Goal: Feedback & Contribution: Submit feedback/report problem

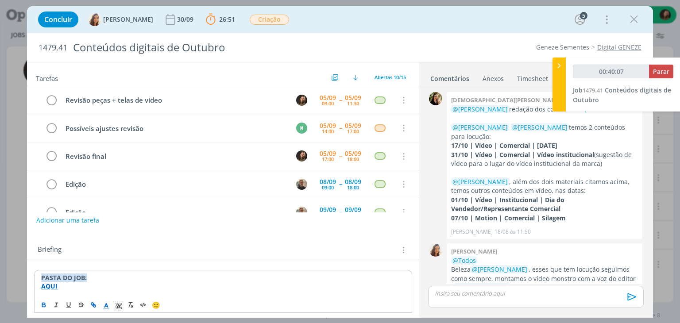
scroll to position [89, 0]
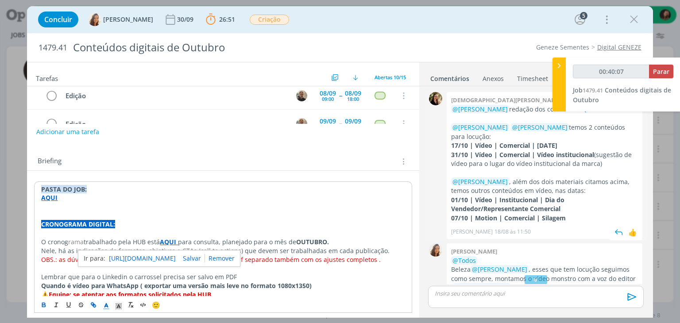
type input "00:40:09"
click at [556, 94] on div at bounding box center [559, 85] width 13 height 54
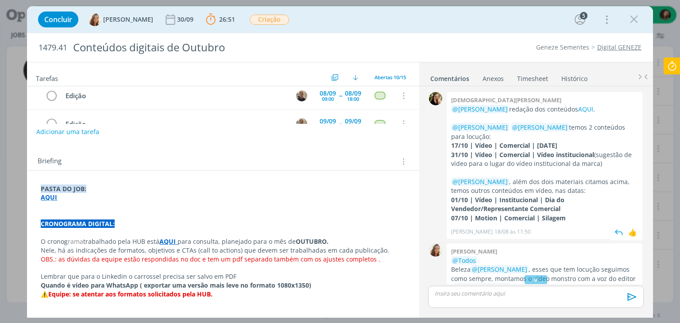
click at [567, 104] on div "Cristieli crizel @Marcel Ali redação dos conteúdos AQUI . @Vanessa Feron @Amand…" at bounding box center [545, 165] width 196 height 147
click at [578, 105] on link "AQUI" at bounding box center [585, 109] width 15 height 8
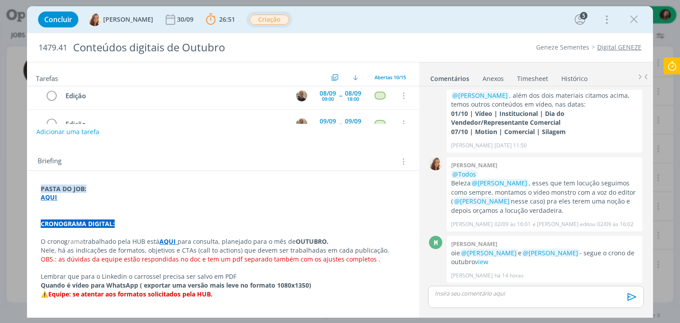
scroll to position [87, 0]
click at [47, 216] on p "dialog" at bounding box center [223, 215] width 365 height 9
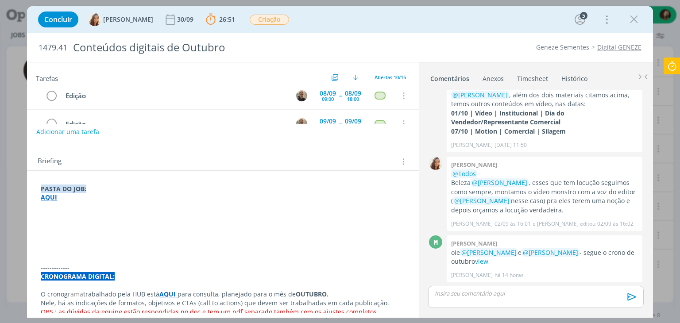
click at [61, 224] on p "dialog" at bounding box center [223, 224] width 365 height 9
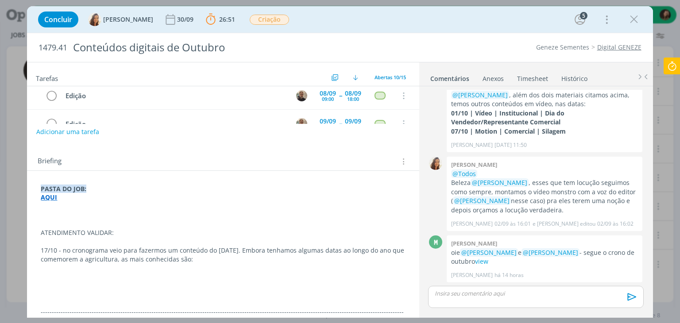
drag, startPoint x: 173, startPoint y: 271, endPoint x: 40, endPoint y: 250, distance: 134.9
drag, startPoint x: 169, startPoint y: 269, endPoint x: 0, endPoint y: 265, distance: 169.3
click at [0, 265] on div "Concluir Vanessa Feron 30/09 26:51 Parar Apontar Data * 05/09/2025 Horas * 00:0…" at bounding box center [340, 161] width 680 height 323
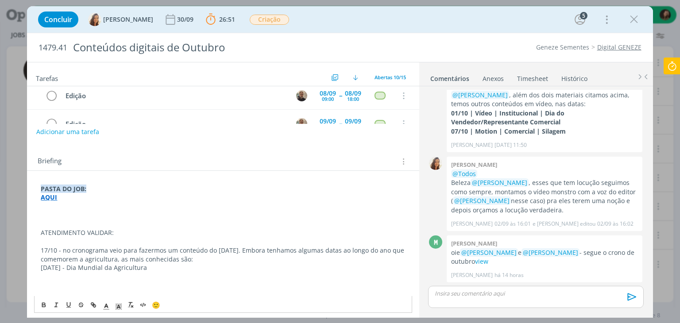
click at [207, 285] on p "dialog" at bounding box center [223, 285] width 365 height 9
click at [85, 238] on p "dialog" at bounding box center [223, 241] width 365 height 9
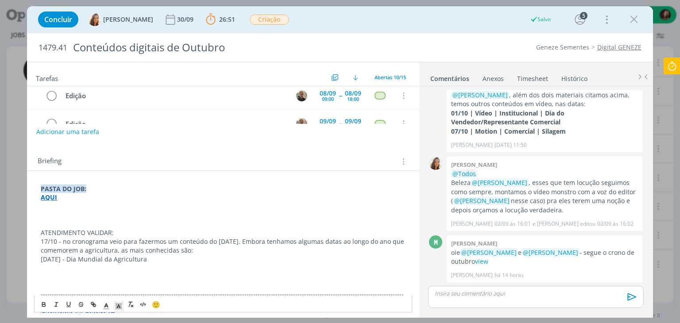
click at [191, 264] on p "dialog" at bounding box center [223, 268] width 365 height 9
click at [115, 233] on p "ATENDIMENTO VALIDAR:" at bounding box center [223, 233] width 365 height 9
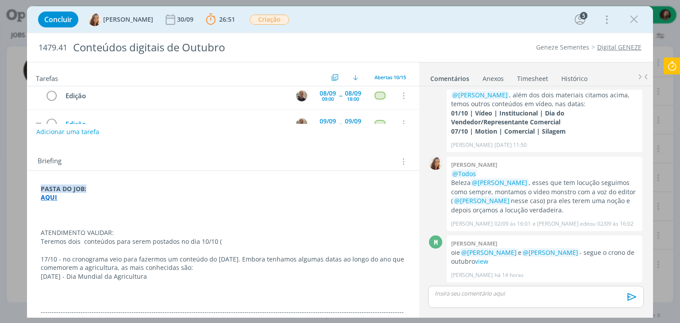
scroll to position [106, 0]
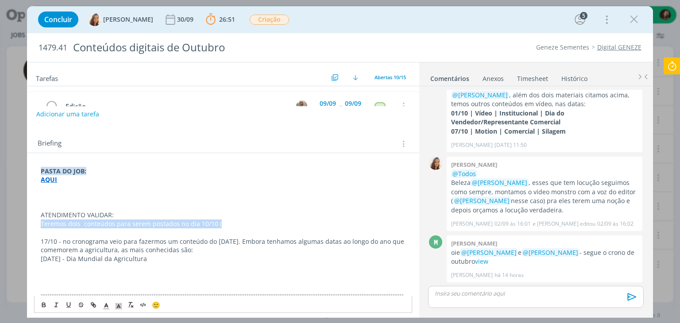
drag, startPoint x: 215, startPoint y: 223, endPoint x: 18, endPoint y: 225, distance: 197.6
click at [18, 225] on div "Concluir Vanessa Feron 30/09 26:51 Parar Apontar Data * 05/09/2025 Horas * 00:0…" at bounding box center [340, 161] width 680 height 323
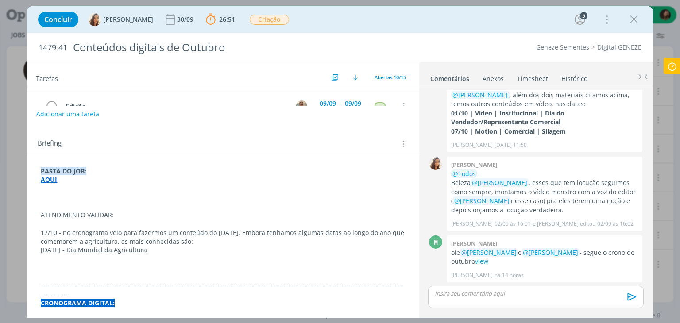
click at [50, 206] on p "dialog" at bounding box center [223, 206] width 365 height 9
click at [70, 199] on p "dialog" at bounding box center [223, 197] width 365 height 9
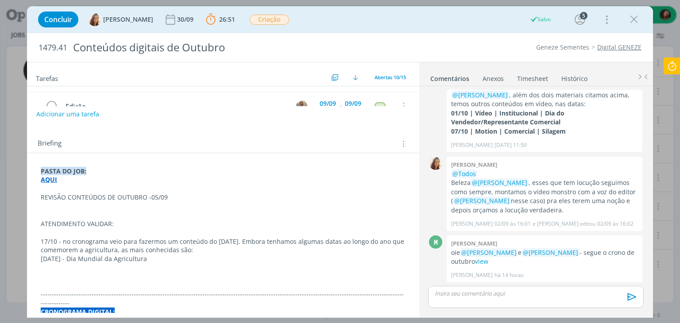
click at [46, 211] on p "dialog" at bounding box center [223, 215] width 365 height 9
click at [66, 207] on p "dialog" at bounding box center [223, 206] width 365 height 9
click at [43, 206] on p "01/10" at bounding box center [223, 206] width 365 height 9
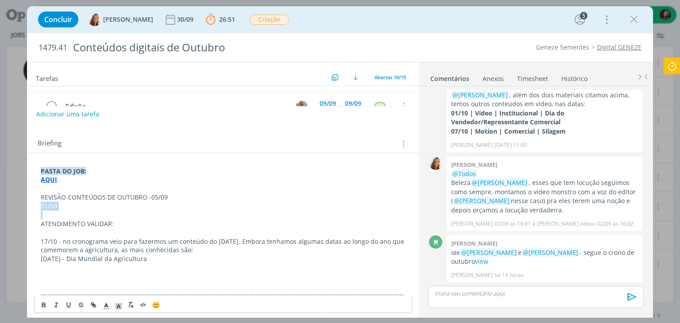
copy p "01/10"
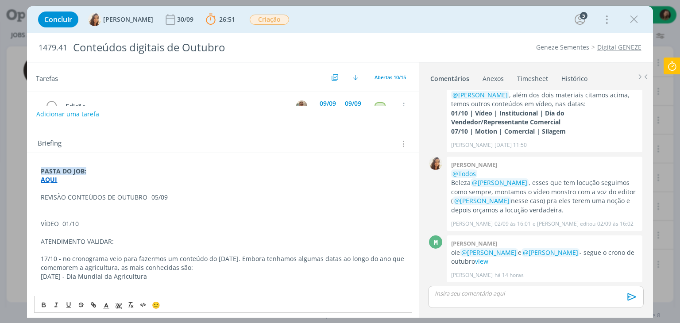
click at [92, 224] on p "VÍDEO 01/10" at bounding box center [223, 224] width 365 height 9
click at [131, 224] on p "VÍDEO 01/10 (1080x1350 e 1080x1920)" at bounding box center [223, 224] width 365 height 9
click at [133, 225] on p "VÍDEO 01/10 (1080x1350 e 1080x1920)" at bounding box center [223, 224] width 365 height 9
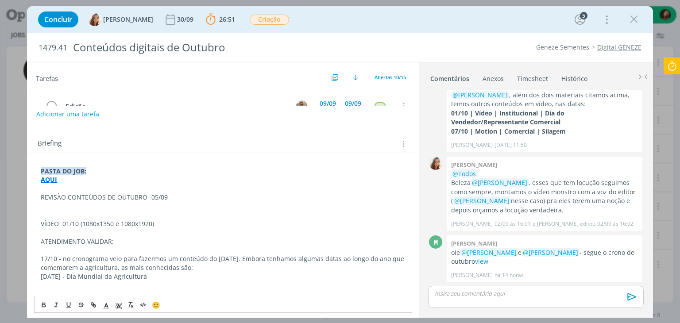
click at [55, 223] on p "VÍDEO 01/10 (1080x1350 e 1080x1920)" at bounding box center [223, 224] width 365 height 9
click at [89, 231] on p "dialog" at bounding box center [223, 233] width 365 height 9
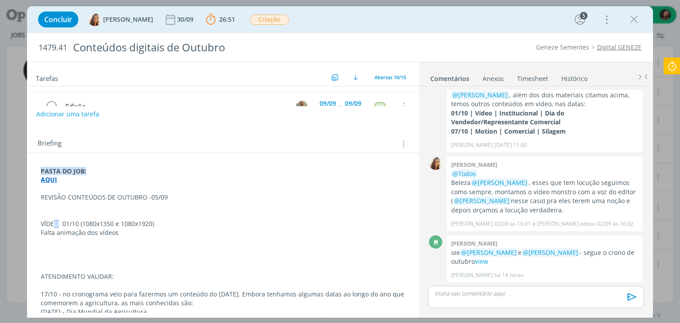
click at [54, 222] on p "VÍDEO 01/10 (1080x1350 e 1080x1920)" at bounding box center [223, 224] width 365 height 9
click at [59, 223] on p "VÍDEO 01/10 (1080x1350 e 1080x1920)" at bounding box center [223, 224] width 365 height 9
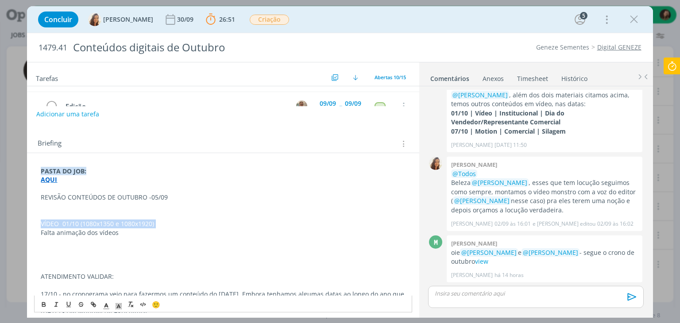
click at [59, 223] on p "VÍDEO 01/10 (1080x1350 e 1080x1920)" at bounding box center [223, 224] width 365 height 9
copy p "VÍDEO 01/10 (1080x1350 e 1080x1920)"
click at [56, 241] on p "dialog" at bounding box center [223, 241] width 365 height 9
drag, startPoint x: 54, startPoint y: 229, endPoint x: 23, endPoint y: 221, distance: 32.3
click at [19, 218] on div "Concluir Vanessa Feron 30/09 26:51 Parar Apontar Data * 05/09/2025 Horas * 00:0…" at bounding box center [340, 161] width 680 height 323
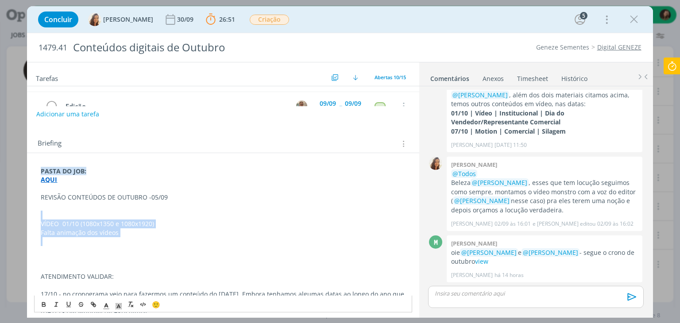
copy div "VÍDEO 01/10 (1080x1350 e 1080x1920) Falta animação dos vídeos"
click at [54, 256] on p "dialog" at bounding box center [223, 259] width 365 height 9
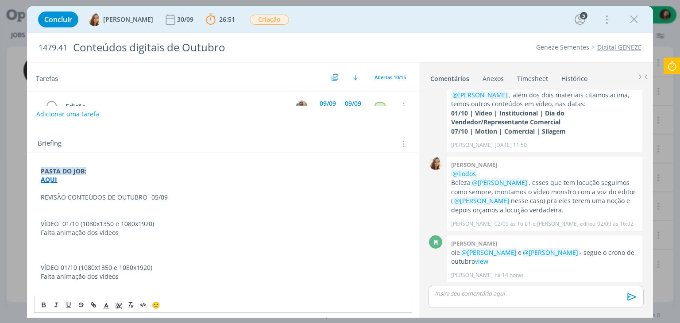
click at [69, 269] on p "VÍDEO 01/10 (1080x1350 e 1080x1920)" at bounding box center [223, 268] width 365 height 9
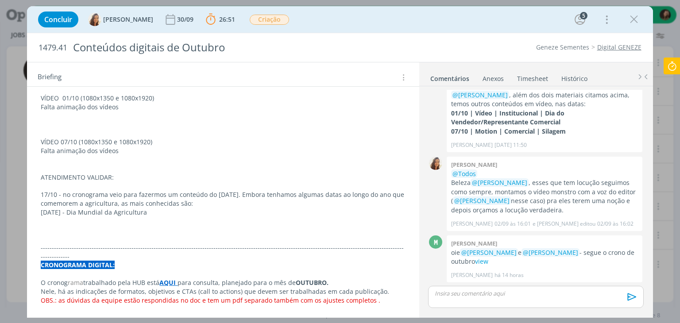
scroll to position [239, 0]
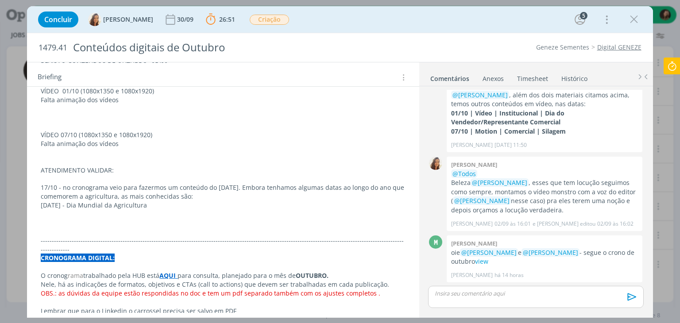
click at [44, 155] on p "dialog" at bounding box center [223, 152] width 365 height 9
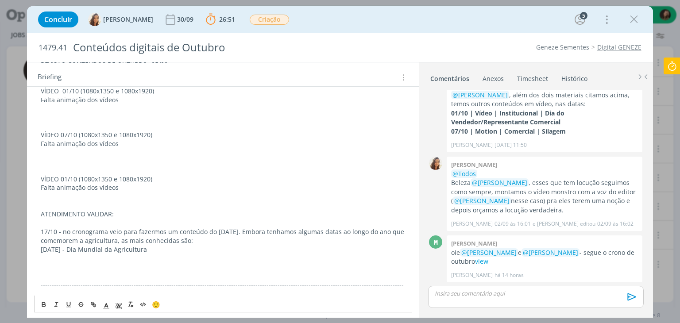
click at [66, 176] on p "VÍDEO 01/10 (1080x1350 e 1080x1920)" at bounding box center [223, 179] width 365 height 9
click at [66, 175] on p "VÍDEO 01/10 (1080x1350 e 1080x1920)" at bounding box center [223, 179] width 365 height 9
click at [151, 179] on p "VÍDEO 17/10 (1080x1350 e 1080x1920)" at bounding box center [223, 179] width 365 height 9
click at [117, 178] on p "VÍDEO 17/10 (1080x1350 e 1080x1920)" at bounding box center [223, 179] width 365 height 9
click at [148, 181] on p "VÍDEO 17/10 (1080x1350 - 1080x1920)" at bounding box center [223, 179] width 365 height 9
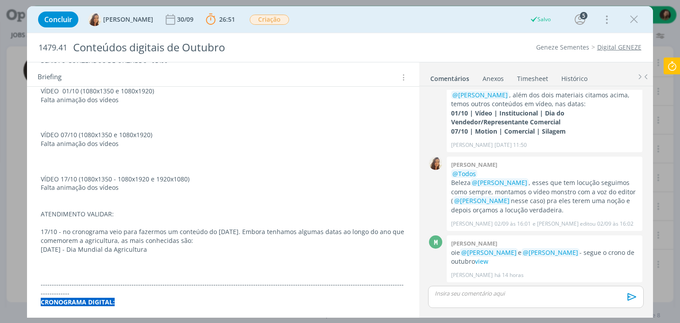
click at [81, 214] on p "ATENDIMENTO VALIDAR:" at bounding box center [223, 214] width 365 height 9
click at [43, 299] on div "🙂" at bounding box center [223, 304] width 377 height 16
click at [60, 217] on p "ATENDIMENTO VALIDAR:" at bounding box center [223, 214] width 365 height 9
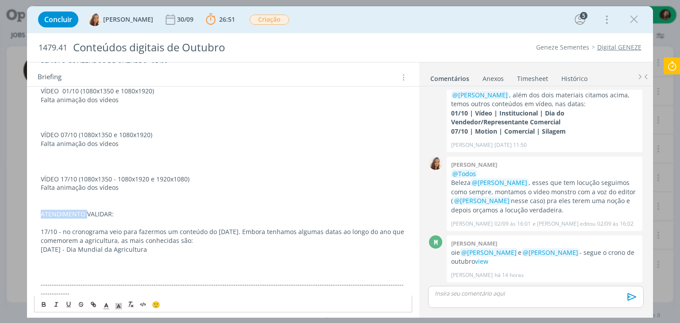
click at [60, 217] on p "ATENDIMENTO VALIDAR:" at bounding box center [223, 214] width 365 height 9
click at [44, 299] on div "🙂" at bounding box center [223, 304] width 377 height 16
click at [71, 213] on p "ATENDIMENTO VALIDAR:" at bounding box center [223, 214] width 365 height 9
click at [71, 214] on p "ATENDIMENTO VALIDAR:" at bounding box center [223, 214] width 365 height 9
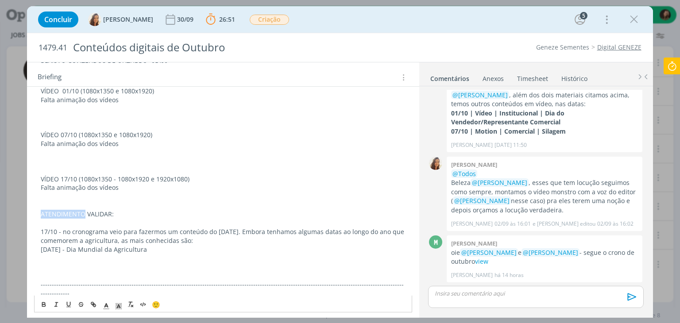
click at [71, 214] on p "ATENDIMENTO VALIDAR:" at bounding box center [223, 214] width 365 height 9
click at [89, 214] on p "ATENDIMENTO VALIDAR:" at bounding box center [223, 214] width 365 height 9
drag, startPoint x: 44, startPoint y: 307, endPoint x: 50, endPoint y: 300, distance: 8.9
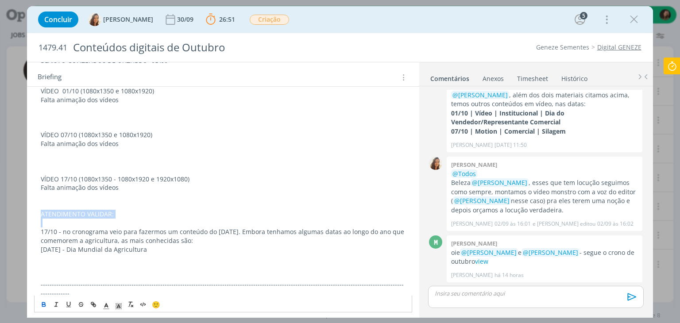
click at [45, 307] on icon "dialog" at bounding box center [43, 305] width 7 height 7
click at [74, 235] on p "17/10 - no cronograma veio para fazermos um conteúdo do dia da Agricultura. Emb…" at bounding box center [223, 237] width 365 height 18
click at [74, 220] on p "dialog" at bounding box center [223, 223] width 365 height 9
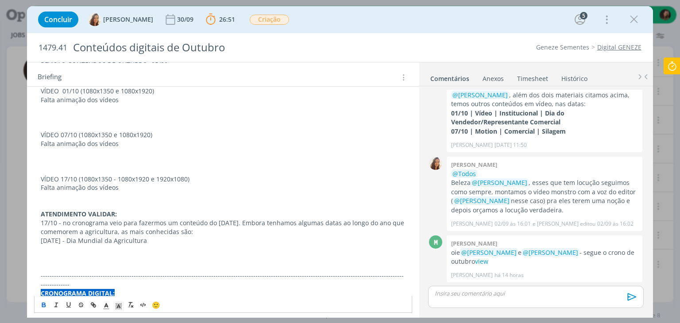
click at [59, 196] on p "dialog" at bounding box center [223, 196] width 365 height 9
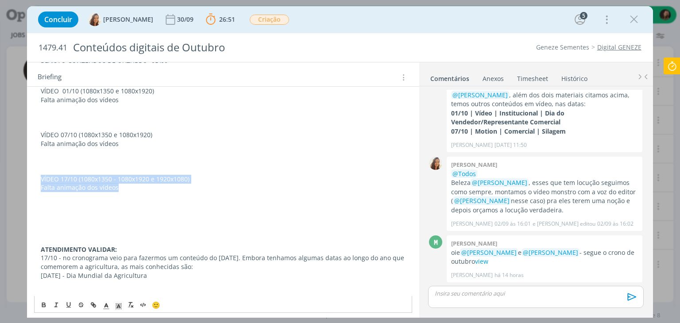
drag, startPoint x: 39, startPoint y: 177, endPoint x: 136, endPoint y: 189, distance: 97.2
copy div "VÍDEO 17/10 (1080x1350 - 1080x1920 e 1920x1080) Falta animação dos vídeos"
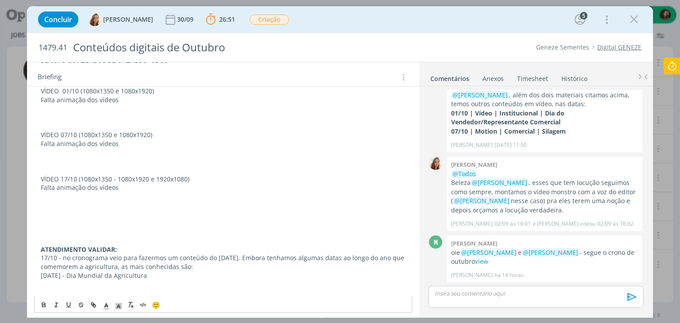
click at [71, 212] on p "dialog" at bounding box center [223, 214] width 365 height 9
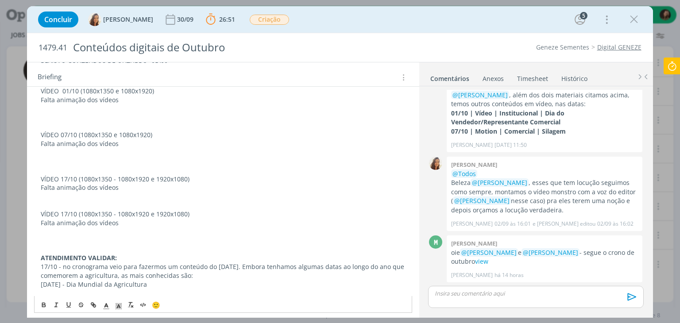
click at [68, 212] on p "VÍDEO 17/10 (1080x1350 - 1080x1920 e 1920x1080)" at bounding box center [223, 214] width 365 height 9
click at [161, 229] on p "dialog" at bounding box center [223, 232] width 365 height 9
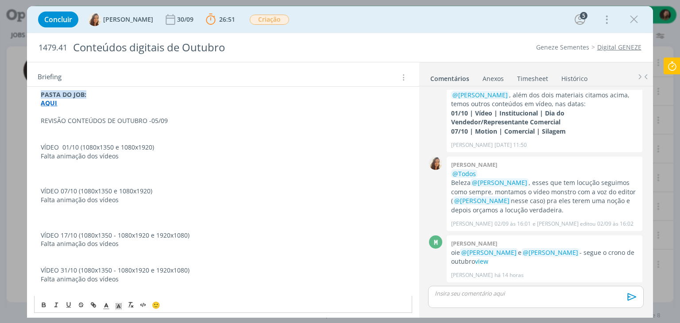
scroll to position [151, 0]
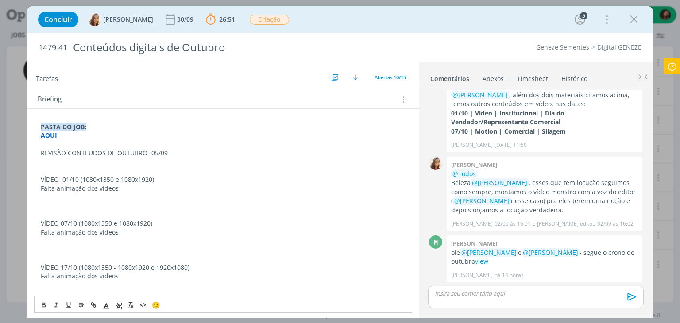
click at [92, 155] on p "REVISÃO CONTEÚDOS DE OUTUBRO -05/09" at bounding box center [223, 153] width 365 height 9
click at [94, 153] on p "REVISÃO CONTEÚDOS DE OUTUBRO -05/09" at bounding box center [223, 153] width 365 height 9
click at [93, 153] on p "REVISÃO CONTEÚDOS DE OUTUBRO -05/09" at bounding box center [223, 153] width 365 height 9
click at [45, 303] on icon "dialog" at bounding box center [44, 304] width 3 height 2
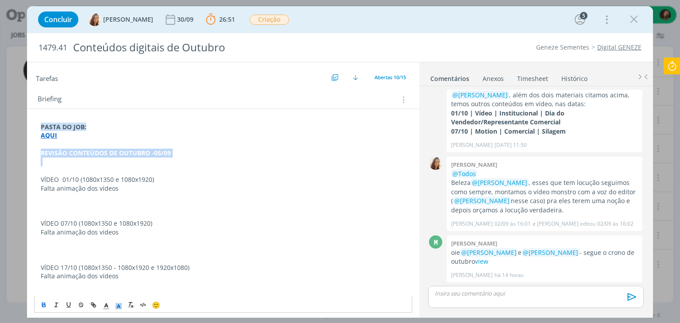
click at [120, 307] on icon "dialog" at bounding box center [119, 307] width 8 height 8
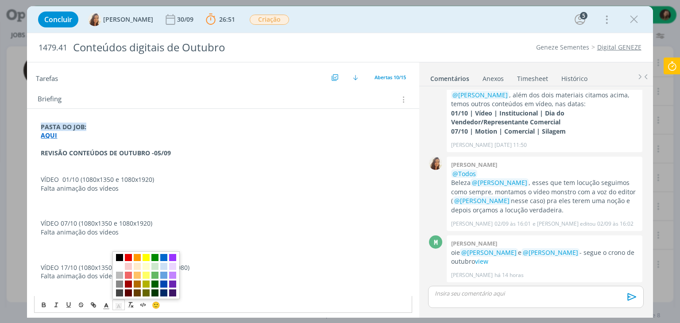
click at [122, 256] on span "dialog" at bounding box center [119, 257] width 7 height 7
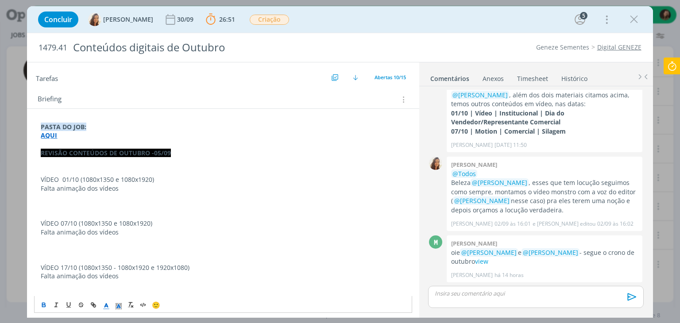
click at [108, 305] on icon "dialog" at bounding box center [106, 307] width 8 height 8
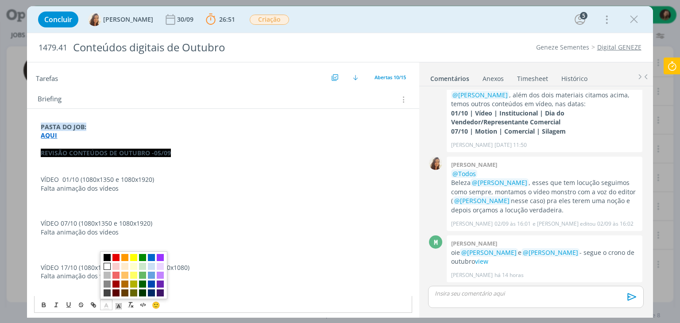
click at [108, 266] on span "dialog" at bounding box center [107, 266] width 7 height 7
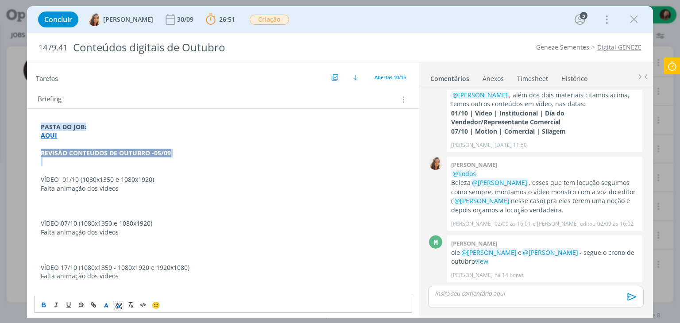
click at [169, 158] on p "dialog" at bounding box center [223, 162] width 365 height 9
click at [153, 152] on strong "REVISÃO CONTEÚDOS DE OUTUBRO -05/09" at bounding box center [106, 153] width 130 height 8
click at [67, 178] on p "VÍDEO 01/10 (1080x1350 e 1080x1920)" at bounding box center [223, 179] width 365 height 9
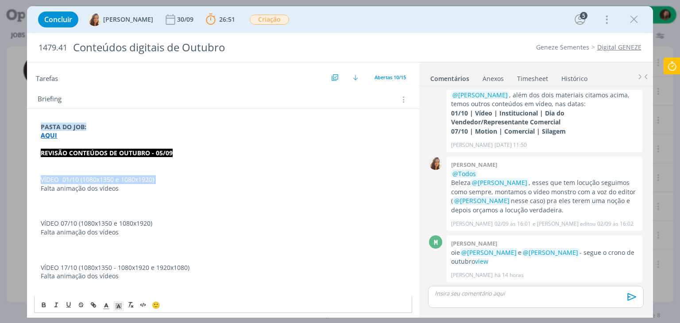
click at [67, 178] on p "VÍDEO 01/10 (1080x1350 e 1080x1920)" at bounding box center [223, 179] width 365 height 9
click at [120, 306] on icon "dialog" at bounding box center [119, 307] width 8 height 8
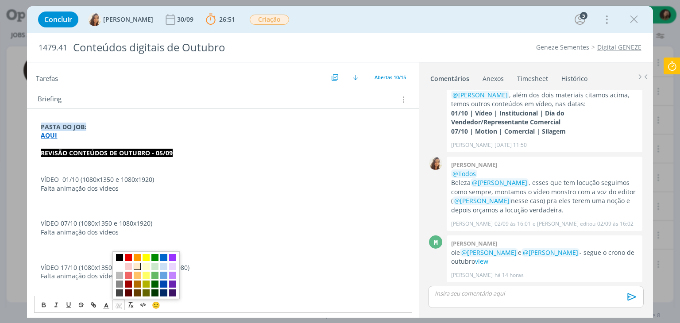
click at [138, 266] on span "dialog" at bounding box center [137, 266] width 7 height 7
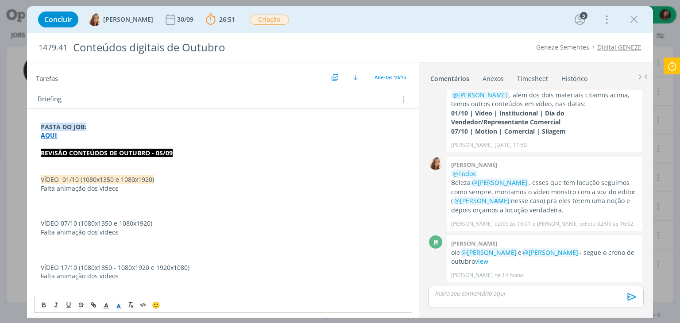
click at [122, 228] on p "Falta animação dos vídeos" at bounding box center [223, 232] width 365 height 9
click at [123, 227] on p "VÍDEO 07/10 (1080x1350 e 1080x1920)" at bounding box center [223, 223] width 365 height 9
click at [124, 225] on p "VÍDEO 07/10 (1080x1350 e 1080x1920)" at bounding box center [223, 223] width 365 height 9
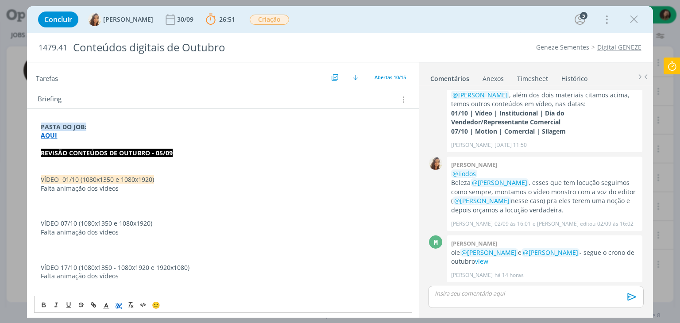
click at [115, 307] on icon "dialog" at bounding box center [119, 307] width 8 height 8
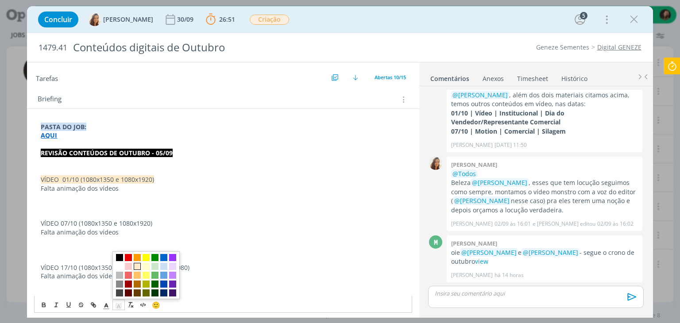
click at [136, 267] on span "dialog" at bounding box center [137, 266] width 7 height 7
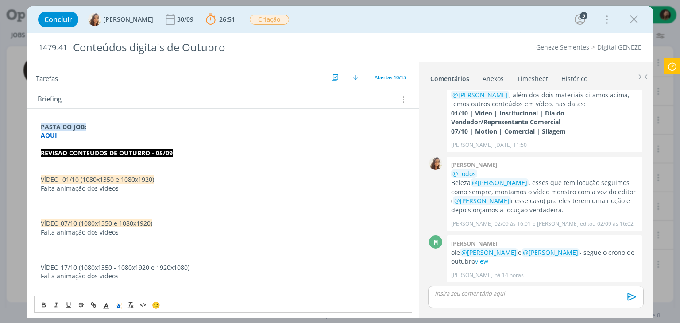
click at [110, 267] on p "VÍDEO 17/10 (1080x1350 - 1080x1920 e 1920x1080)" at bounding box center [223, 268] width 365 height 9
click at [123, 307] on span "dialog" at bounding box center [119, 305] width 12 height 11
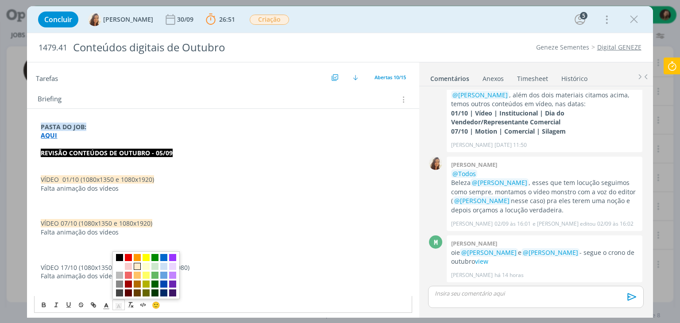
click at [135, 266] on span "dialog" at bounding box center [137, 266] width 7 height 7
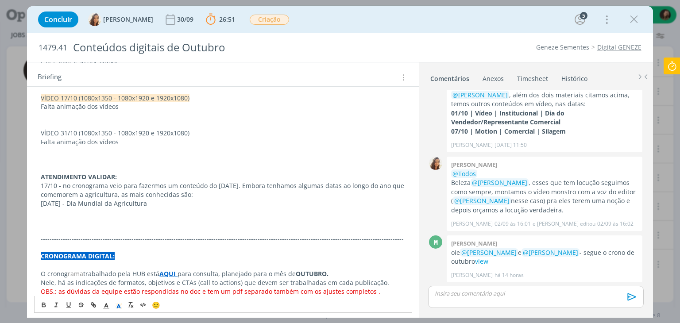
scroll to position [328, 0]
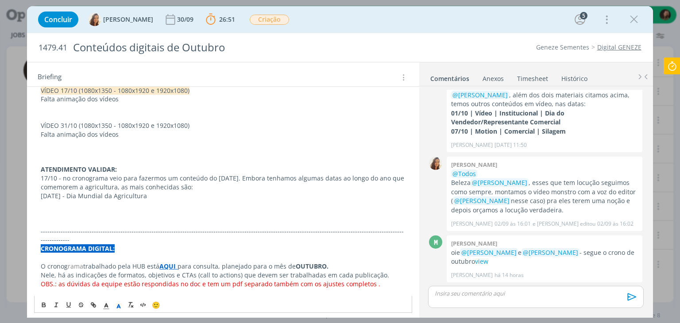
click at [115, 126] on p "VÍDEO 31/10 (1080x1350 - 1080x1920 e 1920x1080)" at bounding box center [223, 125] width 365 height 9
click at [114, 128] on p "VÍDEO 31/10 (1080x1350 - 1080x1920 e 1920x1080)" at bounding box center [223, 125] width 365 height 9
click at [133, 130] on p "Falta animação dos vídeos" at bounding box center [223, 134] width 365 height 9
click at [136, 128] on p "VÍDEO 31/10 (1080x1350 - 1080x1920 e 1920x1080)" at bounding box center [223, 125] width 365 height 9
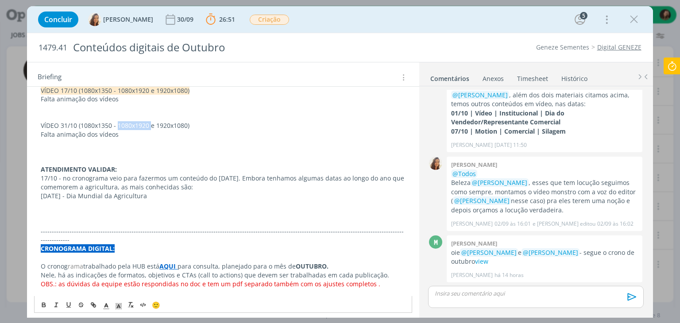
click at [136, 128] on p "VÍDEO 31/10 (1080x1350 - 1080x1920 e 1920x1080)" at bounding box center [223, 125] width 365 height 9
click at [119, 304] on icon "dialog" at bounding box center [119, 307] width 8 height 8
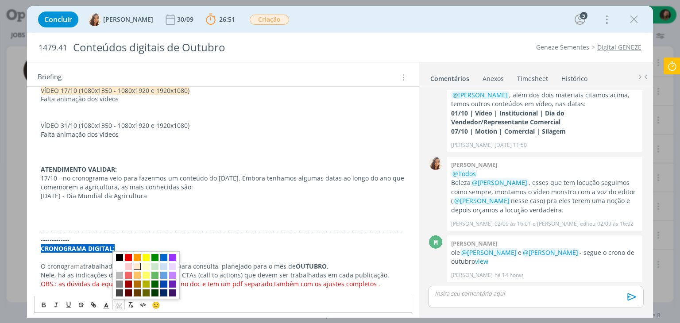
click at [138, 267] on span "dialog" at bounding box center [137, 266] width 7 height 7
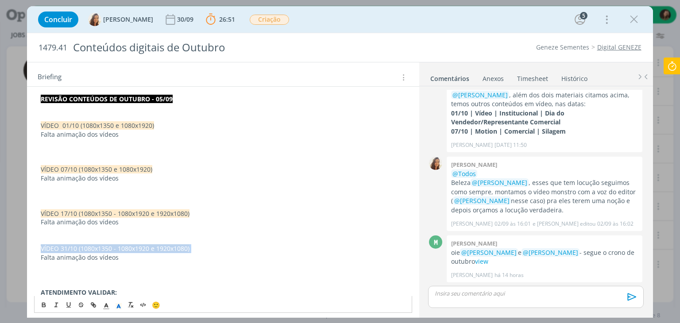
scroll to position [195, 0]
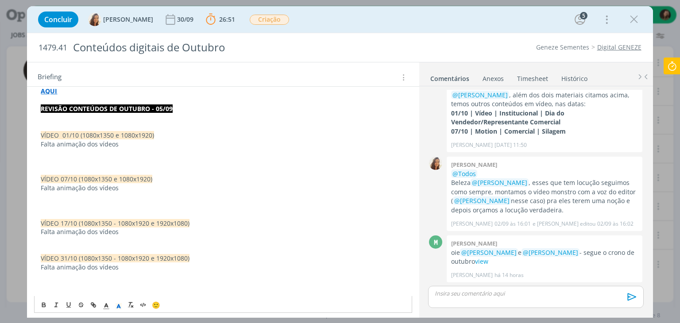
click at [155, 223] on span "VÍDEO 17/10 (1080x1350 - 1080x1920 e 1920x1080)" at bounding box center [115, 223] width 149 height 8
click at [261, 225] on p "VÍDEO 17/10 (1080x1350 - 1080x1920 e 1920x1080)" at bounding box center [223, 223] width 365 height 9
click at [149, 175] on span "VÍDEO 07/10 (1080x1350 e 1080x1920)" at bounding box center [97, 179] width 112 height 8
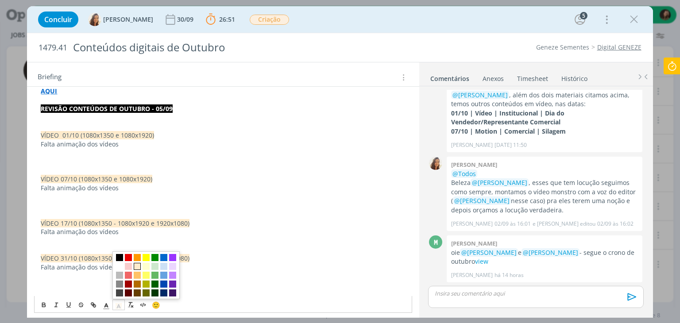
click at [120, 307] on icon "dialog" at bounding box center [119, 307] width 8 height 8
click at [138, 268] on span "dialog" at bounding box center [137, 266] width 7 height 7
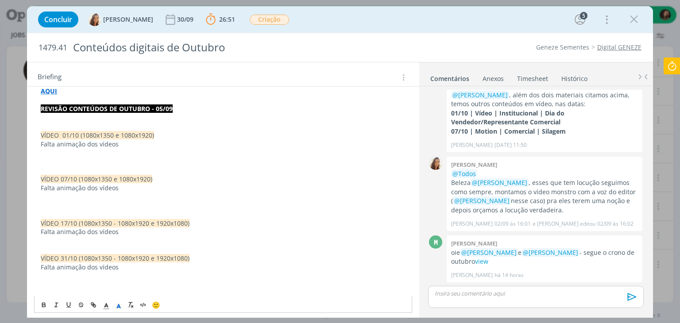
click at [252, 246] on p "dialog" at bounding box center [223, 249] width 365 height 9
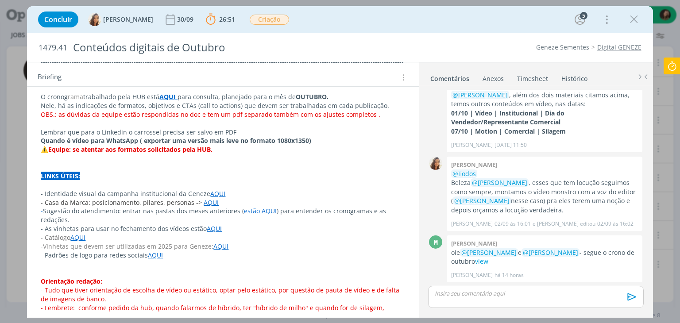
scroll to position [572, 0]
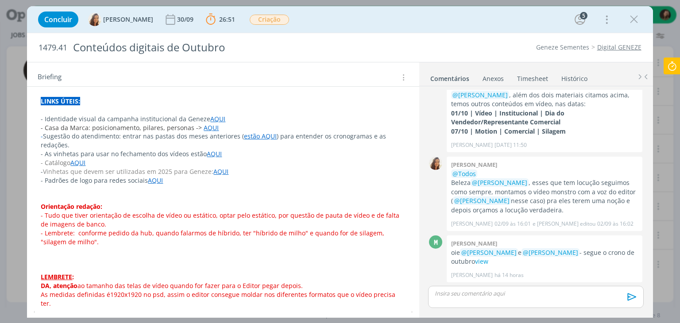
click at [73, 159] on link "AQUI" at bounding box center [77, 163] width 15 height 8
click at [83, 166] on link "https://sobeae.sharepoint.com/:f:/s/SOBEAE/EnsxPgwn1dZDtP7waFiNz9MB81GaJ7QDp_s8…" at bounding box center [98, 171] width 67 height 12
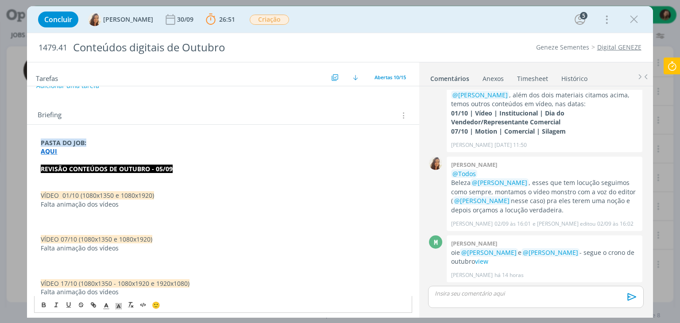
scroll to position [129, 0]
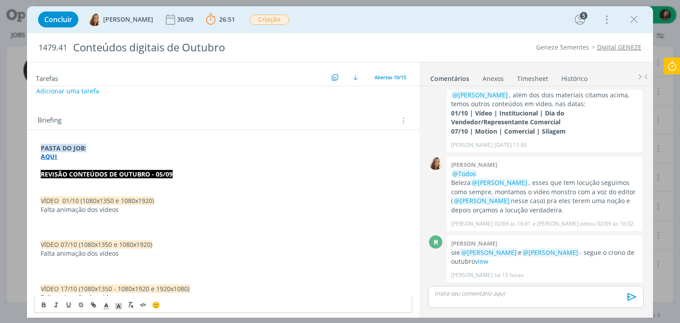
click at [43, 220] on p "dialog" at bounding box center [223, 218] width 365 height 9
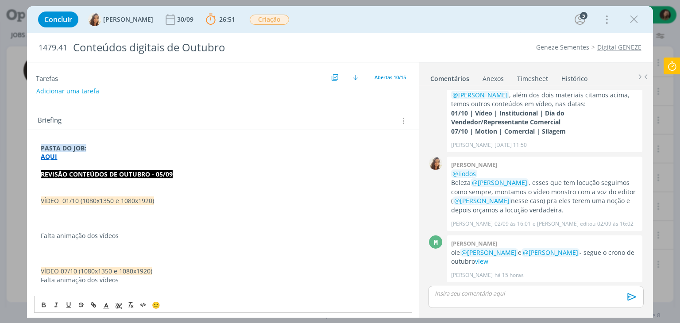
click at [44, 214] on p "dialog" at bounding box center [223, 218] width 365 height 9
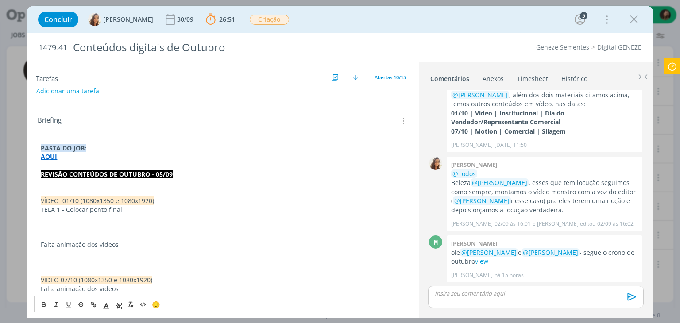
click at [51, 217] on p "dialog" at bounding box center [223, 218] width 365 height 9
drag, startPoint x: 58, startPoint y: 208, endPoint x: 33, endPoint y: 210, distance: 25.3
copy p "TELA 1"
click at [41, 229] on p "dialog" at bounding box center [223, 227] width 365 height 9
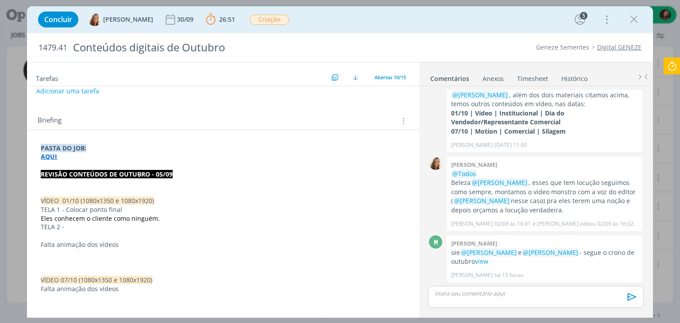
click at [70, 227] on p "TELA 2 -" at bounding box center [223, 227] width 365 height 9
click at [58, 227] on span "TELA 2 -" at bounding box center [52, 227] width 23 height 8
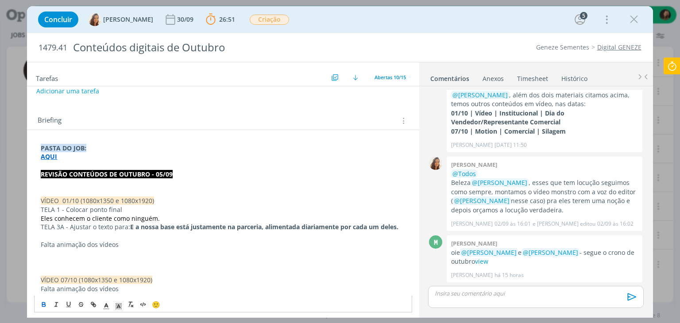
click at [130, 227] on span "TELA 3A - Ajustar o texto para:" at bounding box center [85, 227] width 89 height 8
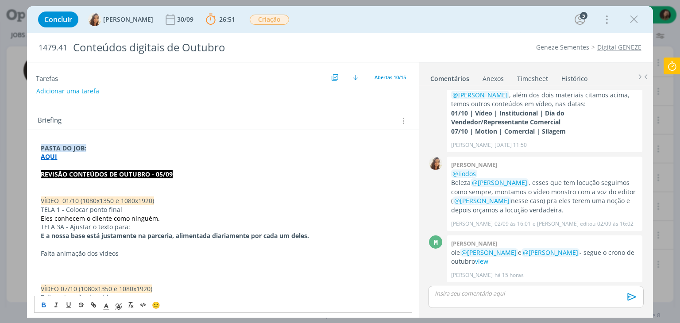
click at [178, 235] on strong "E a nossa base está justamente na parceria, alimentada diariamente por cada um …" at bounding box center [175, 236] width 268 height 8
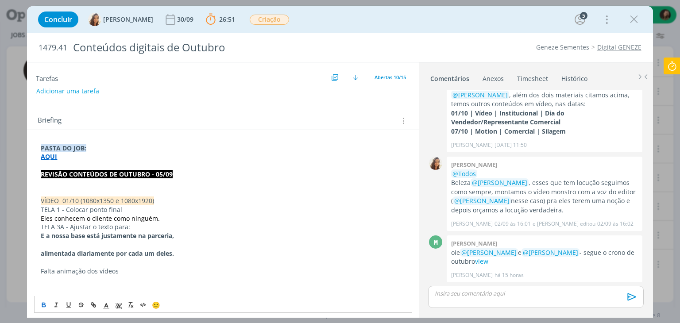
click at [51, 237] on strong "E a nossa base está justamente na parceria," at bounding box center [107, 236] width 133 height 8
click at [43, 306] on icon "dialog" at bounding box center [43, 305] width 7 height 7
click at [55, 251] on strong "alimentada diariamente por cada um deles." at bounding box center [107, 253] width 133 height 8
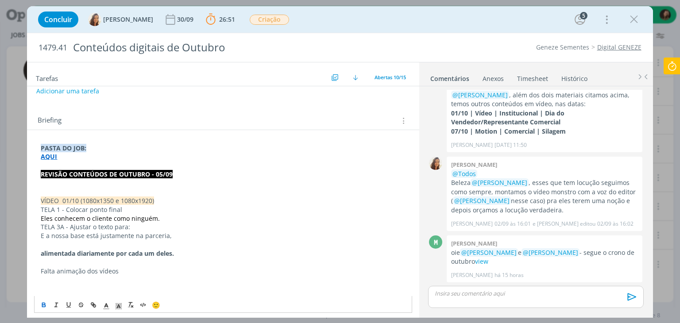
click at [64, 229] on span "TELA 3A - Ajustar o texto para:" at bounding box center [85, 227] width 89 height 8
click at [53, 243] on p "dialog" at bounding box center [223, 245] width 365 height 9
click at [70, 252] on strong "alimentada diariamente por cada um deles." at bounding box center [107, 253] width 133 height 8
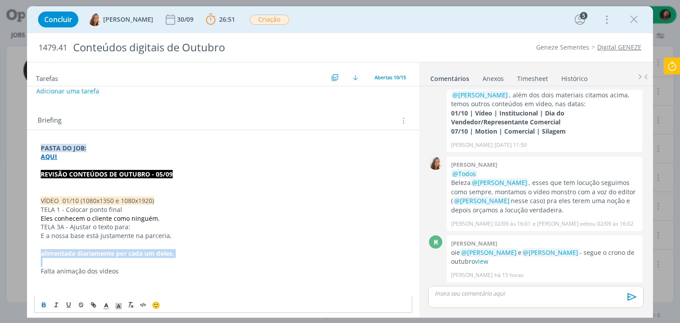
click at [46, 304] on icon "dialog" at bounding box center [43, 305] width 7 height 7
click at [63, 226] on span "TELA 3A - Ajustar o texto para:" at bounding box center [85, 227] width 89 height 8
click at [63, 227] on span "TELA 3A - Ajustar o texto para:" at bounding box center [85, 227] width 89 height 8
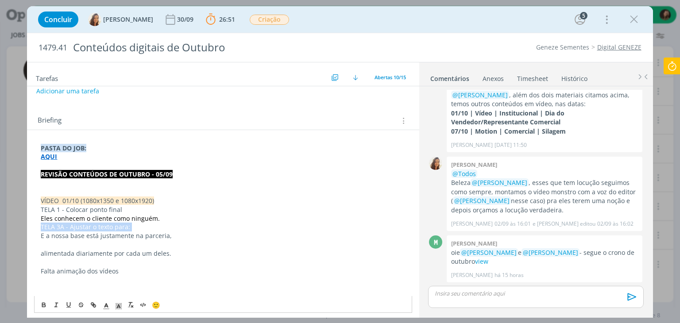
click at [64, 227] on span "TELA 3A - Ajustar o texto para:" at bounding box center [85, 227] width 89 height 8
copy span "TELA 3A - Ajustar o texto para:"
click at [58, 243] on p "dialog" at bounding box center [223, 245] width 365 height 9
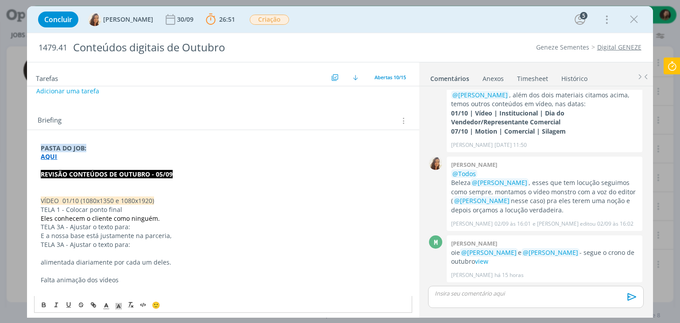
click at [64, 245] on span "TELA 3A - Ajustar o texto para:" at bounding box center [85, 245] width 89 height 8
click at [58, 255] on p "dialog" at bounding box center [223, 253] width 365 height 9
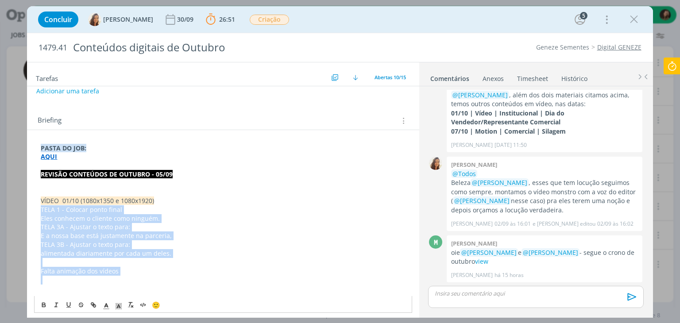
drag, startPoint x: 119, startPoint y: 276, endPoint x: 41, endPoint y: 216, distance: 98.9
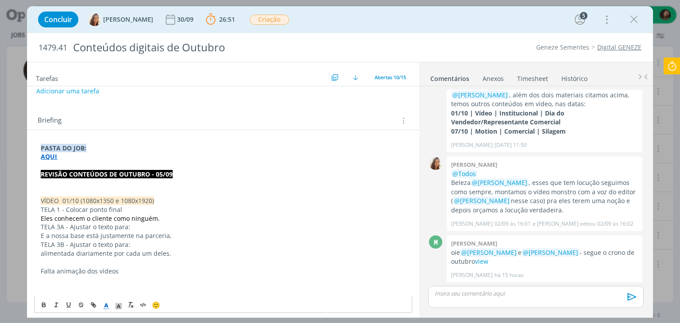
click at [105, 303] on icon "dialog" at bounding box center [106, 307] width 8 height 8
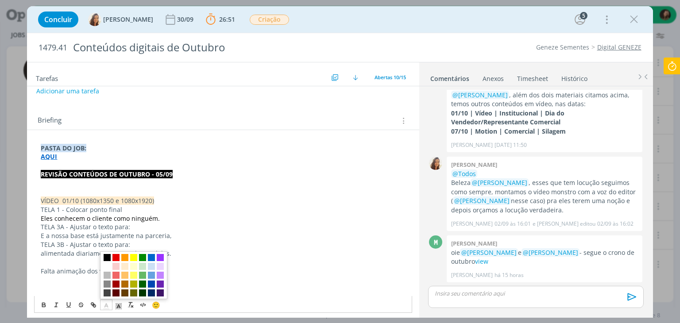
click at [105, 260] on span "dialog" at bounding box center [107, 257] width 7 height 7
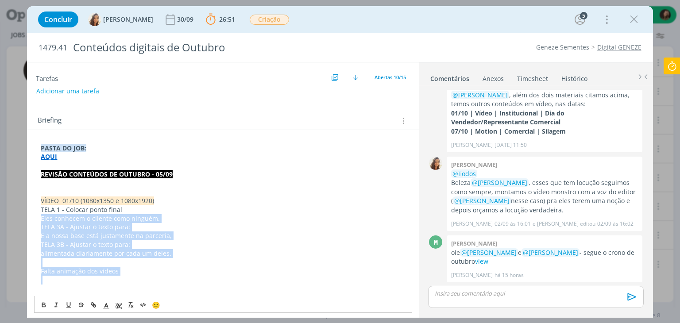
click at [80, 233] on span "E a nossa base está justamente na parceria," at bounding box center [106, 236] width 131 height 8
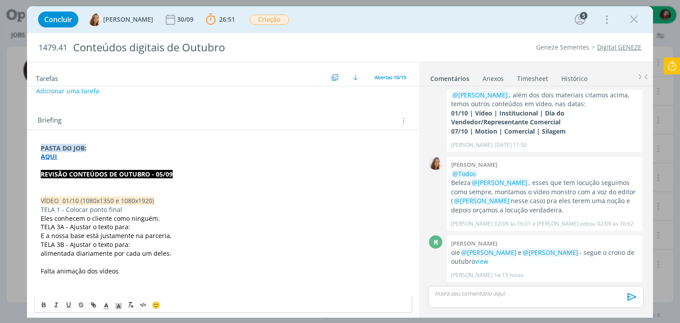
click at [64, 210] on p "TELA 1 - Colocar ponto final" at bounding box center [223, 210] width 365 height 9
click at [64, 209] on p "TELA 1 - Colocar ponto final" at bounding box center [223, 210] width 365 height 9
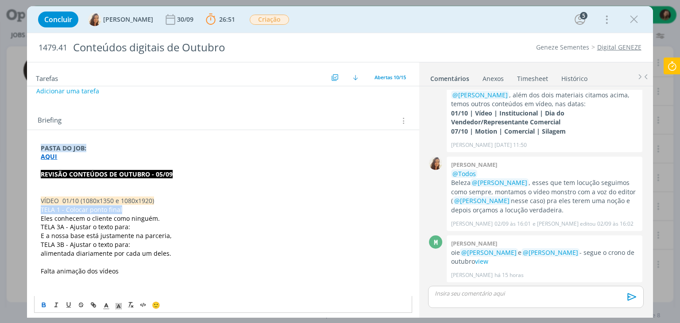
drag, startPoint x: 45, startPoint y: 307, endPoint x: 43, endPoint y: 303, distance: 4.6
click at [43, 303] on icon "dialog" at bounding box center [44, 304] width 3 height 2
click at [60, 226] on span "TELA 3A - Ajustar o texto para:" at bounding box center [85, 227] width 89 height 8
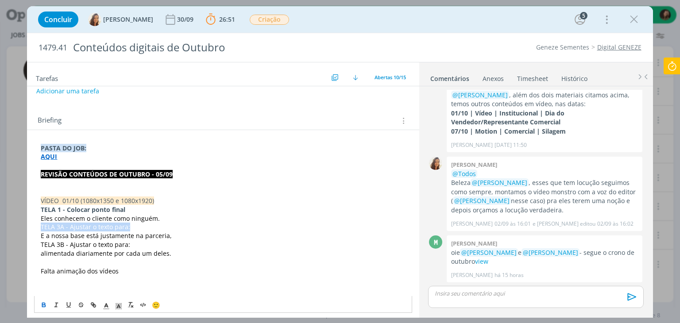
click at [43, 304] on icon "dialog" at bounding box center [43, 305] width 7 height 7
click at [54, 241] on span "TELA 3B - Ajustar o texto para:" at bounding box center [85, 245] width 89 height 8
click at [53, 244] on span "TELA 3B - Ajustar o texto para:" at bounding box center [85, 245] width 89 height 8
click at [54, 244] on span "TELA 3B - Ajustar o texto para:" at bounding box center [85, 245] width 89 height 8
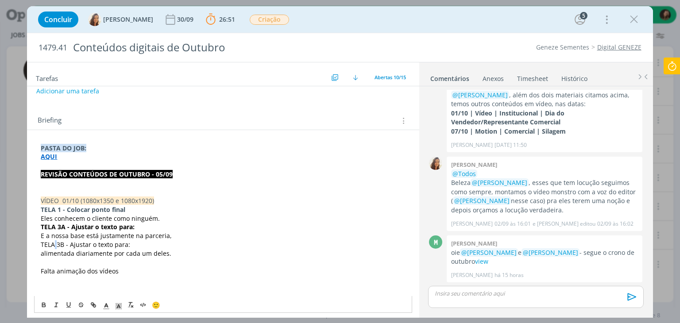
click at [54, 244] on span "TELA 3B - Ajustar o texto para:" at bounding box center [85, 245] width 89 height 8
click at [43, 306] on icon "dialog" at bounding box center [43, 305] width 7 height 7
click at [66, 197] on span "VÍDEO 01/10 (1080x1350 e 1080x1920)" at bounding box center [97, 201] width 113 height 8
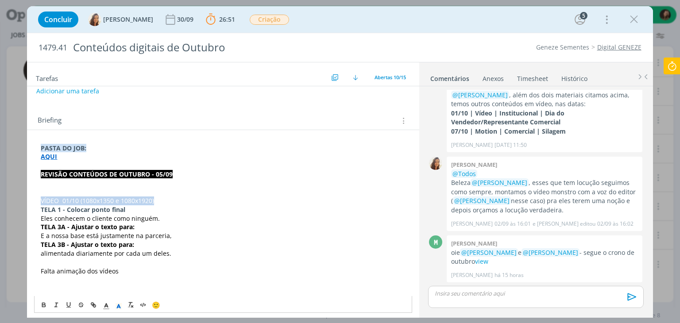
click at [66, 197] on span "VÍDEO 01/10 (1080x1350 e 1080x1920)" at bounding box center [97, 201] width 113 height 8
click at [43, 305] on icon "dialog" at bounding box center [43, 305] width 7 height 7
click at [58, 263] on p "dialog" at bounding box center [223, 262] width 365 height 9
click at [92, 208] on strong "TELA 1 - Colocar ponto final" at bounding box center [83, 210] width 85 height 8
click at [91, 208] on strong "TELA 1 - Colocar ponto final" at bounding box center [83, 210] width 85 height 8
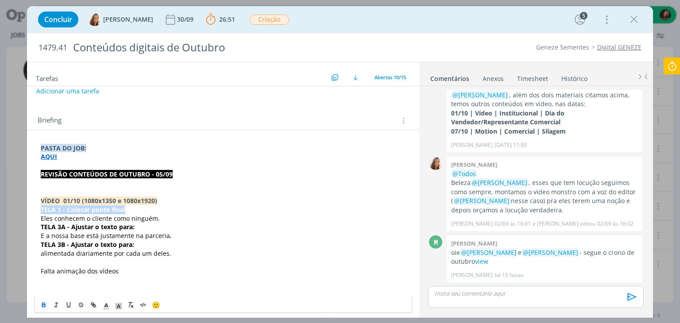
click at [91, 208] on strong "TELA 1 - Colocar ponto final" at bounding box center [83, 210] width 85 height 8
click at [106, 307] on icon "dialog" at bounding box center [106, 307] width 8 height 8
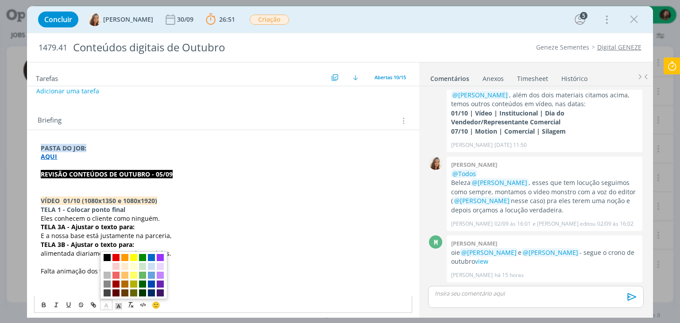
click at [107, 257] on span "dialog" at bounding box center [107, 257] width 7 height 7
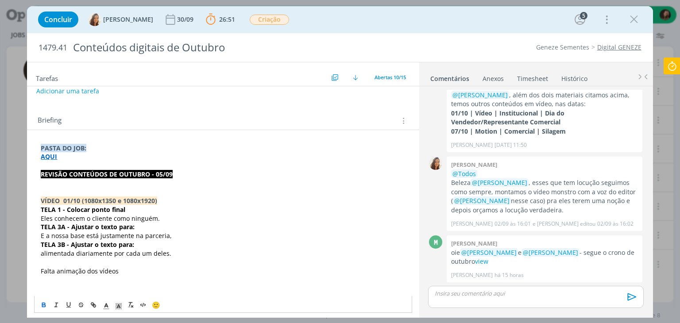
click at [57, 256] on span "alimentada diariamente por cada um deles." at bounding box center [106, 253] width 131 height 8
click at [103, 287] on p "dialog" at bounding box center [223, 289] width 365 height 9
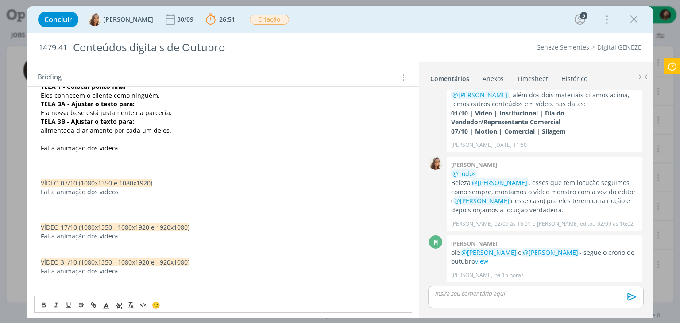
scroll to position [262, 0]
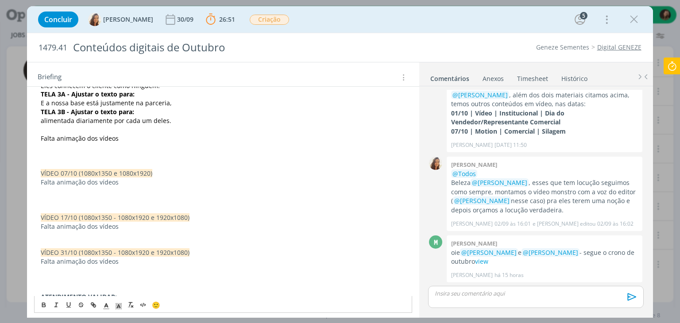
click at [79, 173] on span "VÍDEO 07/10 (1080x1350 e 1080x1920)" at bounding box center [97, 173] width 112 height 8
click at [78, 172] on span "VÍDEO 07/10 (1080x1350 e 1080x1920)" at bounding box center [97, 173] width 112 height 8
click at [46, 306] on icon "dialog" at bounding box center [43, 305] width 7 height 7
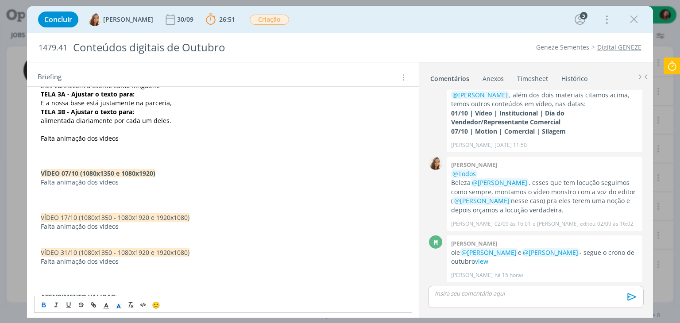
click at [80, 214] on span "VÍDEO 17/10 (1080x1350 - 1080x1920 e 1920x1080)" at bounding box center [115, 218] width 149 height 8
click at [41, 305] on icon "dialog" at bounding box center [43, 305] width 7 height 7
click at [74, 248] on span "VÍDEO 31/10 (1080x1350 - 1080x1920 e 1920x1080)" at bounding box center [115, 252] width 149 height 8
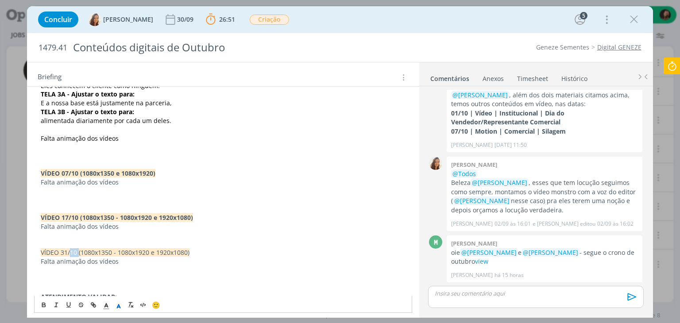
click at [74, 248] on span "VÍDEO 31/10 (1080x1350 - 1080x1920 e 1920x1080)" at bounding box center [115, 252] width 149 height 8
click at [43, 304] on icon "dialog" at bounding box center [44, 304] width 3 height 2
click at [247, 218] on p "VÍDEO 17/10 (1080x1350 - 1080x1920 e 1920x1080)" at bounding box center [223, 218] width 365 height 9
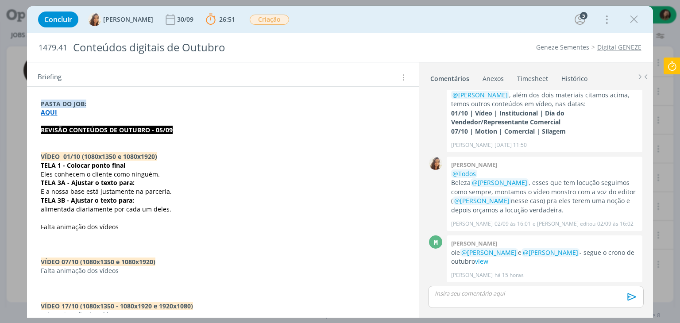
scroll to position [218, 0]
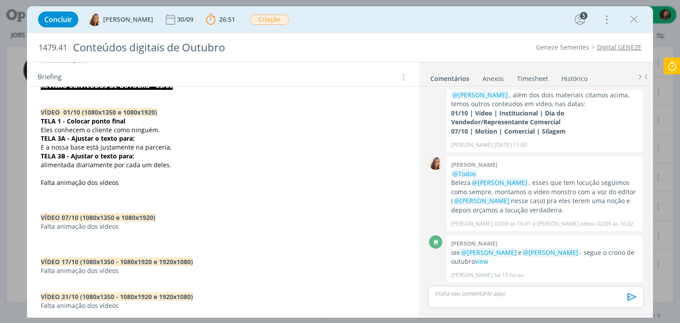
click at [42, 229] on p "Falta animação dos vídeos" at bounding box center [223, 226] width 365 height 9
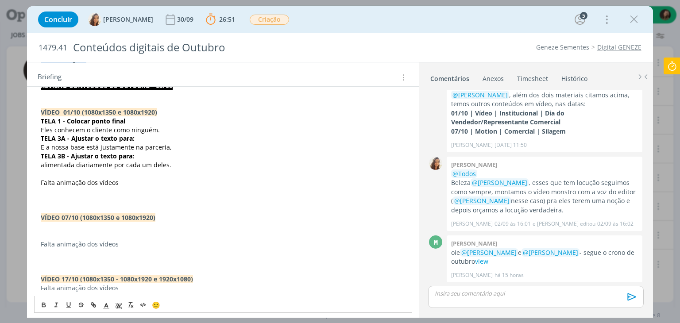
click at [56, 155] on strong "TELA 3B - Ajustar o texto para:" at bounding box center [87, 156] width 93 height 8
copy strong "TELA 3B - Ajustar o texto para:"
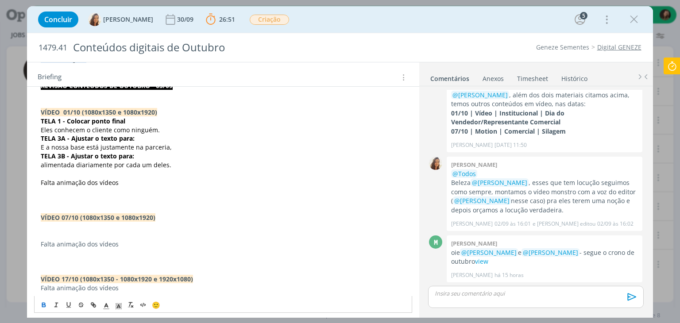
click at [48, 231] on p "dialog" at bounding box center [223, 235] width 365 height 9
click at [48, 225] on p "dialog" at bounding box center [223, 226] width 365 height 9
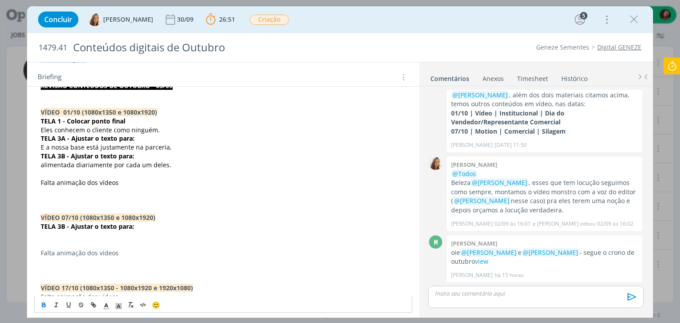
click at [64, 224] on strong "TELA 3B - Ajustar o texto para:" at bounding box center [87, 226] width 93 height 8
click at [68, 237] on p "dialog" at bounding box center [223, 235] width 365 height 9
click at [43, 236] on p "dialog" at bounding box center [223, 235] width 365 height 9
click at [45, 235] on p "dialog" at bounding box center [223, 235] width 365 height 9
click at [63, 236] on span "Escolha Geneze Sementes e potencialize sua colheita" at bounding box center [120, 235] width 158 height 8
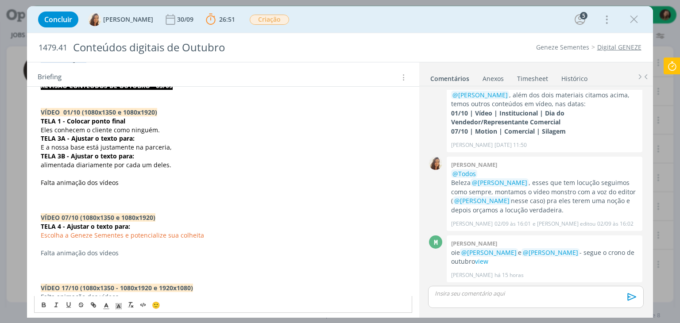
click at [122, 237] on span "Escolha a Geneze Sementes e potencialize sua colheita" at bounding box center [122, 235] width 163 height 8
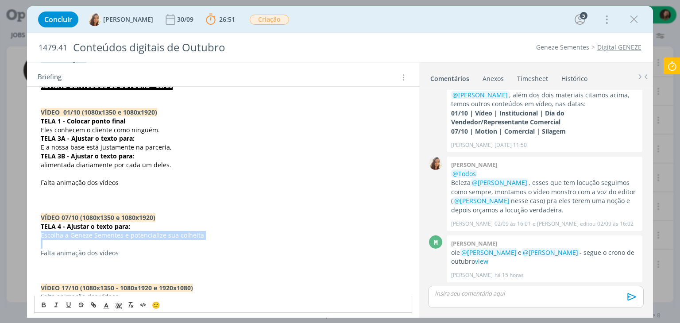
click at [122, 237] on span "Escolha a Geneze Sementes e potencialize sua colheita" at bounding box center [122, 235] width 163 height 8
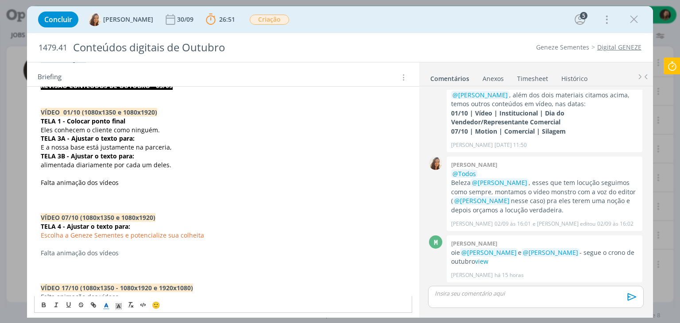
click at [109, 305] on icon "dialog" at bounding box center [106, 307] width 8 height 8
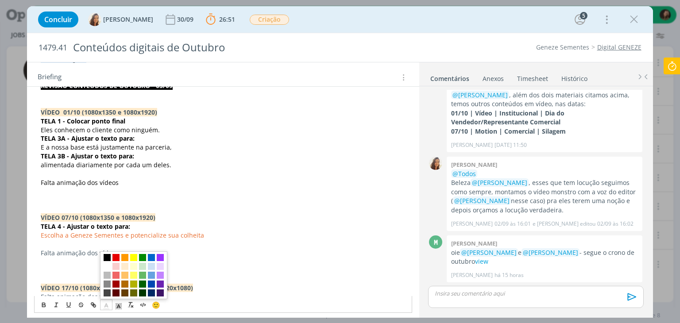
click at [108, 259] on span "dialog" at bounding box center [107, 257] width 7 height 7
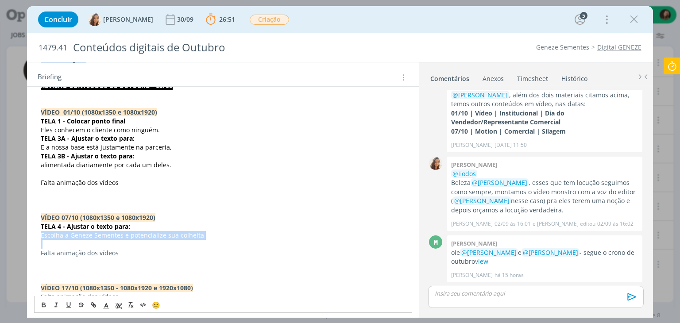
click at [94, 247] on p "dialog" at bounding box center [223, 244] width 365 height 9
click at [128, 226] on strong "TELA 4 - Ajustar o texto para:" at bounding box center [85, 226] width 89 height 8
drag, startPoint x: 127, startPoint y: 227, endPoint x: 117, endPoint y: 227, distance: 10.2
click at [117, 227] on strong "TELA 4 - Ajustar o texto para:" at bounding box center [85, 226] width 89 height 8
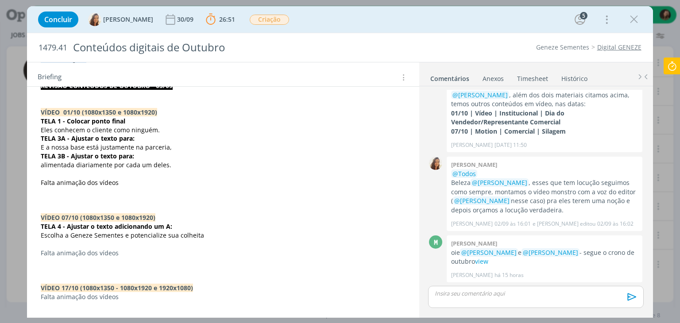
click at [50, 243] on p "dialog" at bounding box center [223, 244] width 365 height 9
drag, startPoint x: 59, startPoint y: 228, endPoint x: 39, endPoint y: 229, distance: 20.0
copy strong "TELA 4"
click at [45, 244] on p "dialog" at bounding box center [223, 244] width 365 height 9
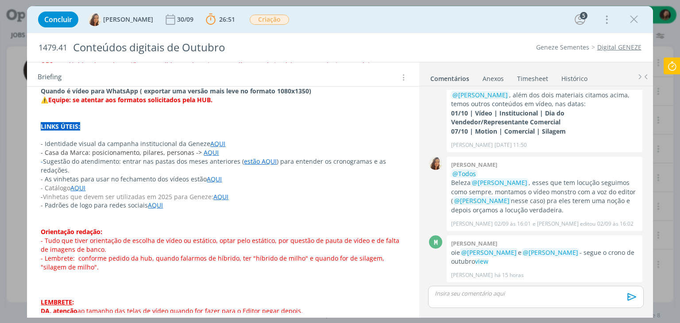
scroll to position [669, 0]
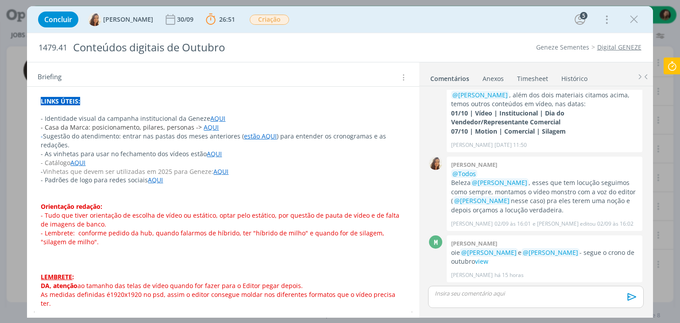
drag, startPoint x: 209, startPoint y: 144, endPoint x: 209, endPoint y: 152, distance: 8.4
click at [209, 150] on link "AQUI" at bounding box center [214, 154] width 15 height 8
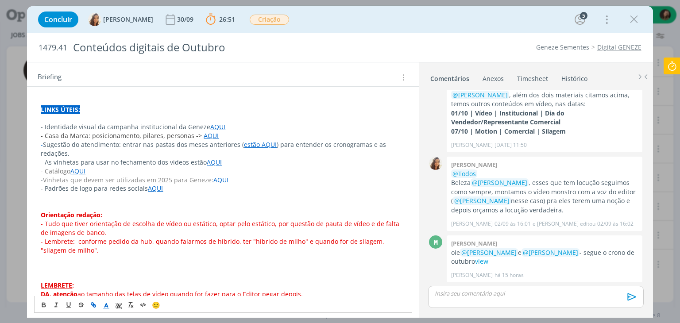
click at [214, 158] on link "AQUI" at bounding box center [214, 162] width 15 height 8
click at [211, 171] on link "https://sobeae.sharepoint.com/:f:/s/SOBEAE/EgszlTC3EWROvNDv5RqVHiQBF7VFVOH9cfma…" at bounding box center [184, 171] width 67 height 12
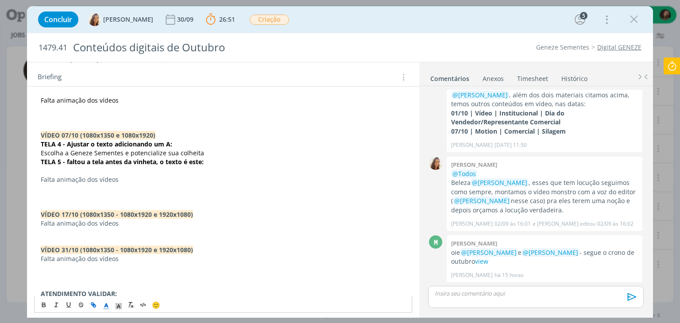
scroll to position [262, 0]
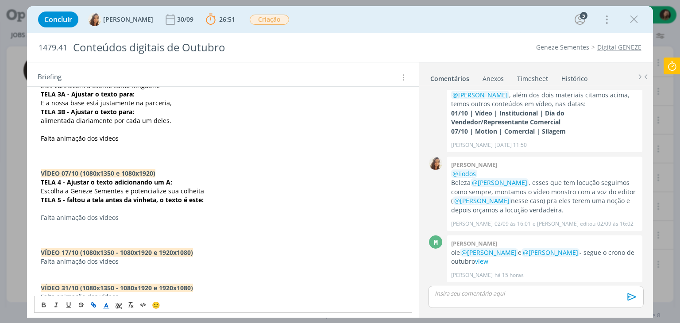
click at [71, 206] on p "dialog" at bounding box center [223, 209] width 365 height 9
click at [206, 188] on p "Escolha a Geneze Sementes e potencialize sua colheita" at bounding box center [223, 191] width 365 height 9
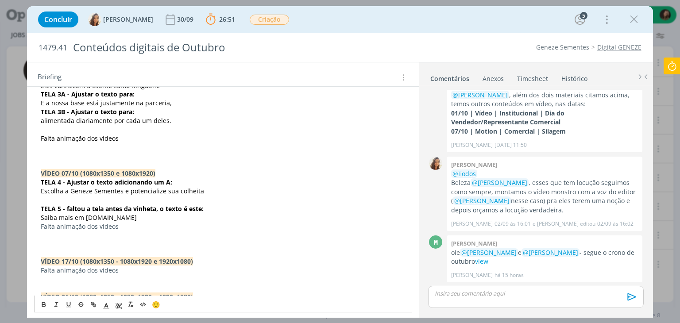
click at [93, 231] on p "dialog" at bounding box center [223, 235] width 365 height 9
drag, startPoint x: 159, startPoint y: 218, endPoint x: 35, endPoint y: 200, distance: 125.4
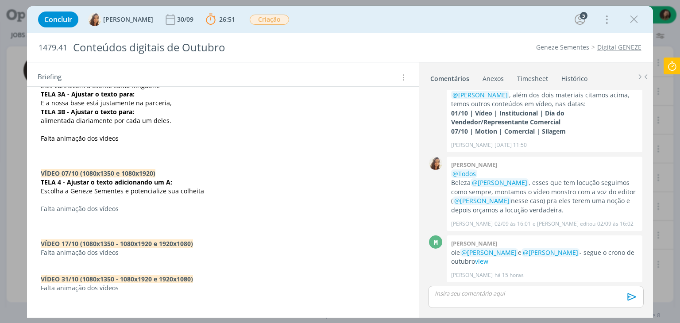
click at [60, 259] on p "dialog" at bounding box center [223, 261] width 365 height 9
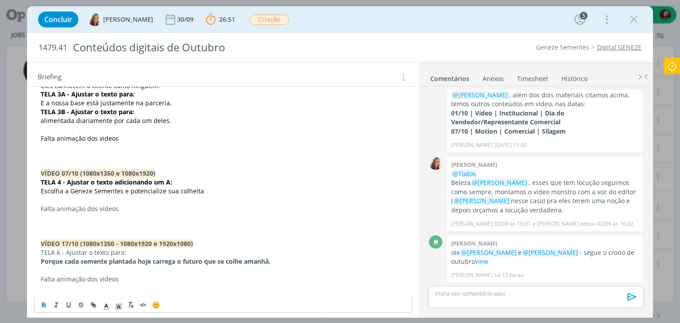
click at [97, 261] on strong "Porque cada semente plantada hoje carrega o futuro que se colhe amanhã." at bounding box center [156, 261] width 230 height 8
click at [97, 262] on strong "Porque cada semente plantada hoje carrega o futuro que se colhe amanhã." at bounding box center [156, 261] width 230 height 8
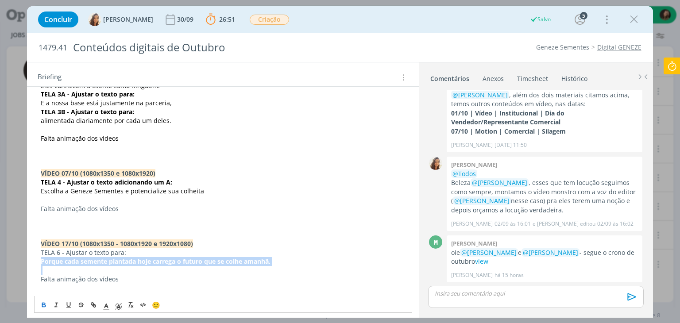
click at [97, 262] on strong "Porque cada semente plantada hoje carrega o futuro que se colhe amanhã." at bounding box center [156, 261] width 230 height 8
click at [46, 305] on icon "dialog" at bounding box center [43, 305] width 7 height 7
click at [66, 264] on p "Porque cada semente plantada hoje carrega o futuro que se colhe amanhã." at bounding box center [223, 261] width 365 height 9
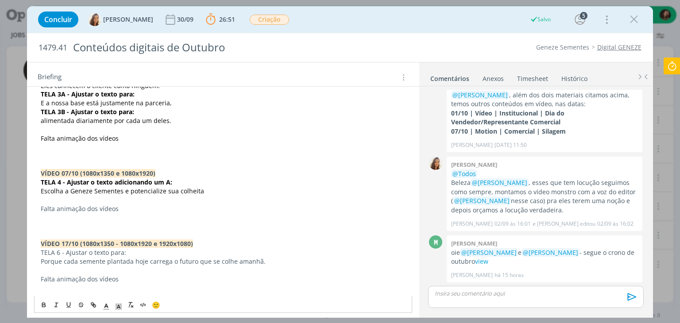
click at [74, 254] on p "TELA 6 - Ajustar o texto para:" at bounding box center [223, 252] width 365 height 9
click at [74, 256] on p "TELA 6 - Ajustar o texto para:" at bounding box center [223, 252] width 365 height 9
click at [65, 253] on p "TELA 6 - Ajustar o texto para:" at bounding box center [223, 252] width 365 height 9
click at [65, 254] on p "TELA 6 - Ajustar o texto para:" at bounding box center [223, 252] width 365 height 9
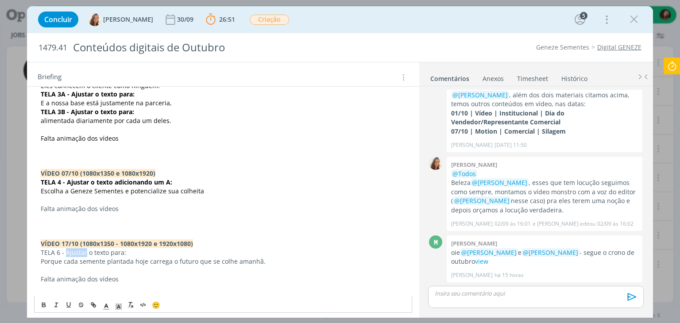
click at [65, 255] on p "TELA 6 - Ajustar o texto para:" at bounding box center [223, 252] width 365 height 9
click at [65, 250] on p "TELA 6 - Ajustar o texto para:" at bounding box center [223, 252] width 365 height 9
click at [64, 251] on p "TELA 6 - Ajustar o texto para:" at bounding box center [223, 252] width 365 height 9
click at [53, 250] on p "TELA 6 - Ajustar o texto para:" at bounding box center [223, 252] width 365 height 9
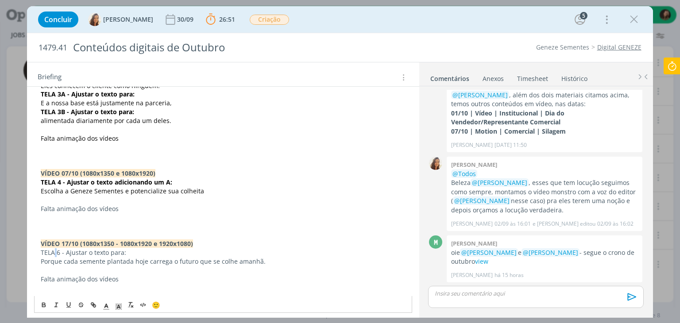
click at [53, 252] on p "TELA 6 - Ajustar o texto para:" at bounding box center [223, 252] width 365 height 9
click at [43, 306] on icon "dialog" at bounding box center [43, 305] width 7 height 7
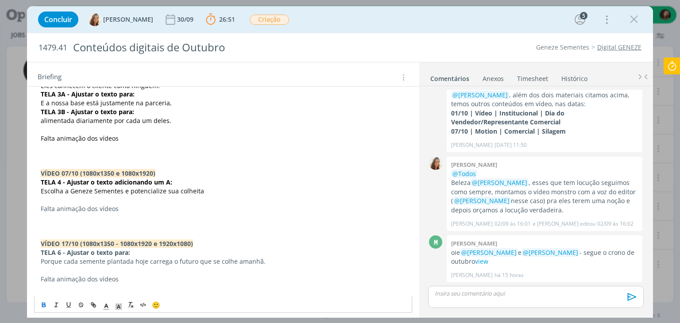
click at [65, 275] on p "Falta animação dos vídeos" at bounding box center [223, 279] width 365 height 9
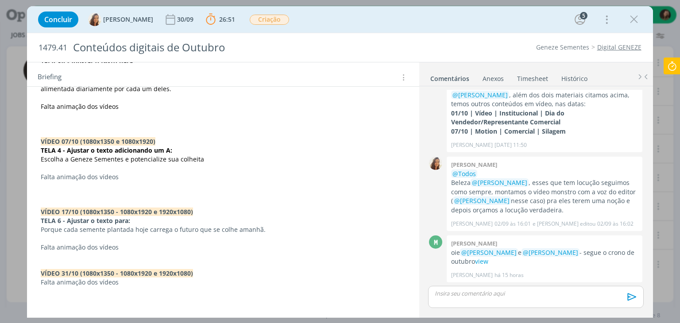
scroll to position [351, 0]
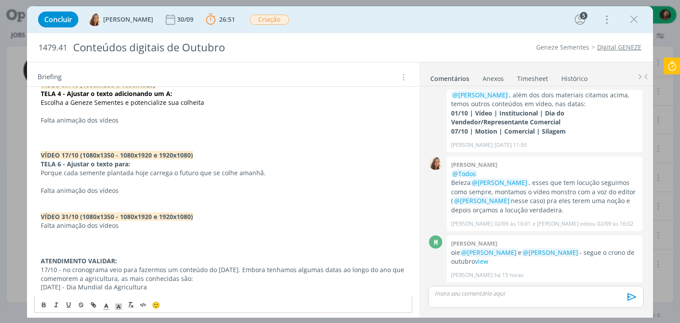
click at [102, 162] on strong "TELA 6 - Ajustar o texto para:" at bounding box center [85, 164] width 89 height 8
click at [108, 307] on line "dialog" at bounding box center [106, 307] width 2 height 0
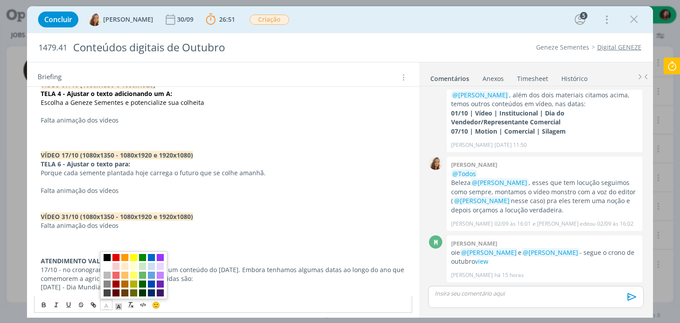
click at [105, 256] on span "dialog" at bounding box center [107, 257] width 7 height 7
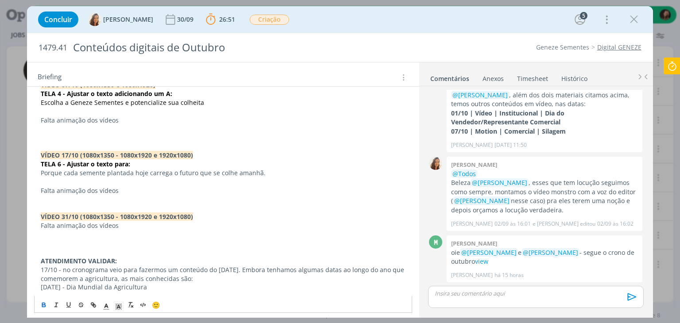
click at [121, 183] on p "dialog" at bounding box center [223, 182] width 365 height 9
click at [46, 210] on p "dialog" at bounding box center [223, 208] width 365 height 9
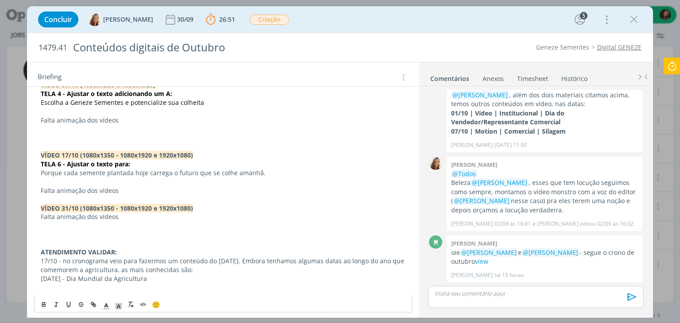
click at [55, 139] on p "dialog" at bounding box center [223, 138] width 365 height 9
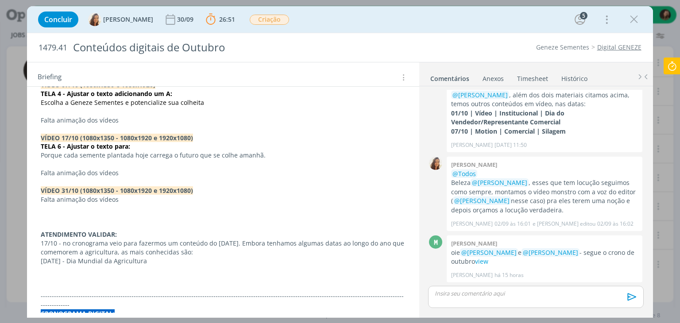
click at [41, 197] on p "Falta animação dos vídeos" at bounding box center [223, 199] width 365 height 9
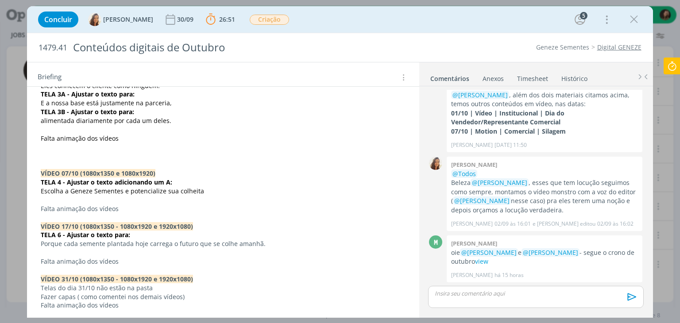
scroll to position [218, 0]
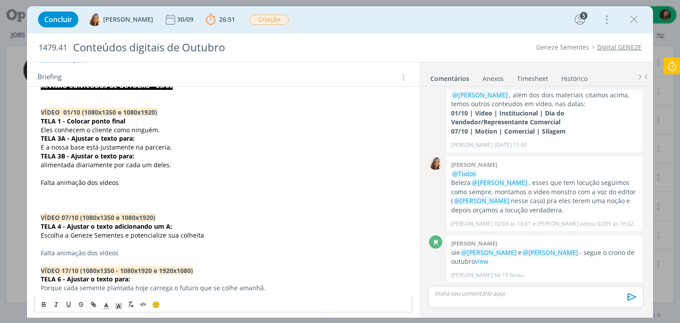
click at [75, 208] on p "dialog" at bounding box center [223, 209] width 365 height 9
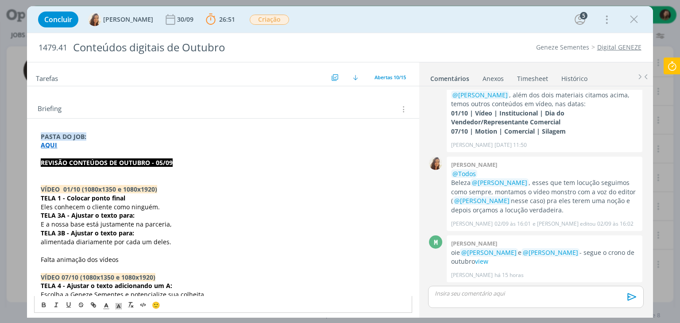
scroll to position [85, 0]
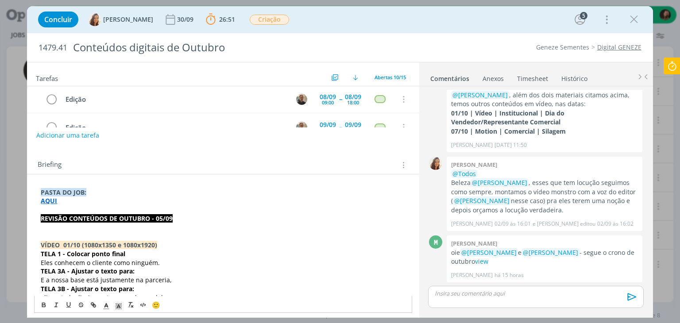
drag, startPoint x: 59, startPoint y: 226, endPoint x: 96, endPoint y: 261, distance: 50.5
click at [60, 225] on p "dialog" at bounding box center [223, 227] width 365 height 9
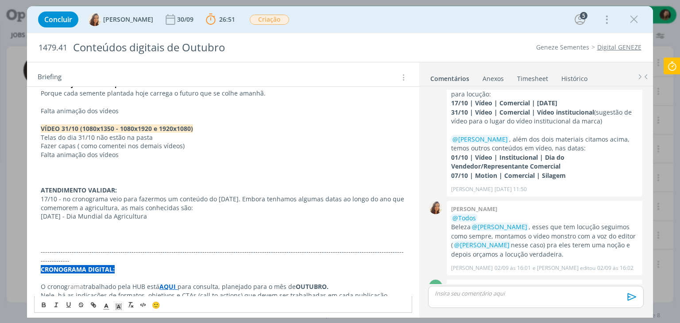
scroll to position [439, 0]
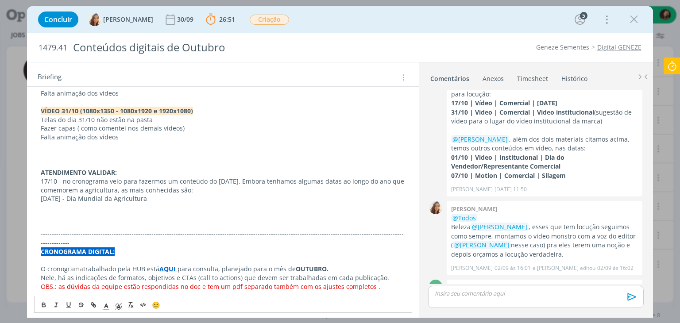
click at [85, 120] on p "Telas do dia 31/10 não estão na pasta" at bounding box center [223, 120] width 365 height 9
click at [53, 120] on p "Telas do dia 31/10 não estão na pasta" at bounding box center [223, 120] width 365 height 9
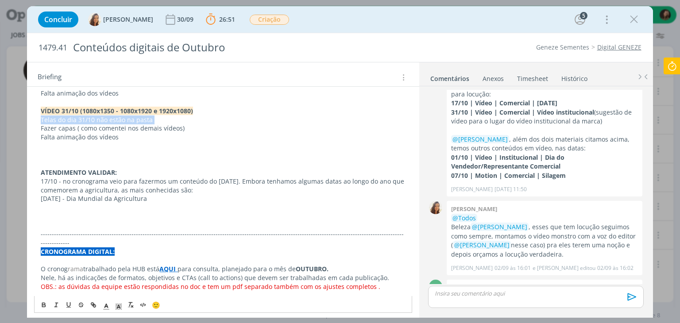
click at [41, 116] on p "Telas do dia 31/10 não estão na pasta" at bounding box center [223, 120] width 365 height 9
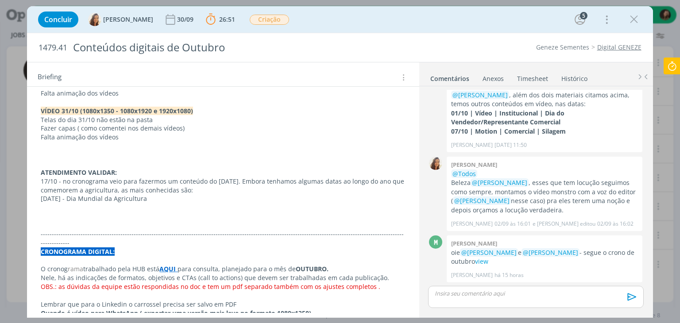
click at [73, 159] on p "dialog" at bounding box center [223, 163] width 365 height 9
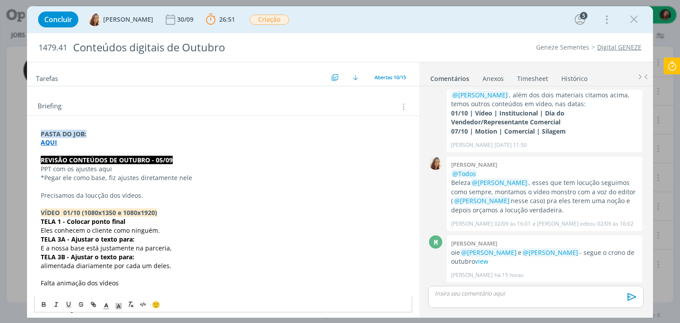
scroll to position [129, 0]
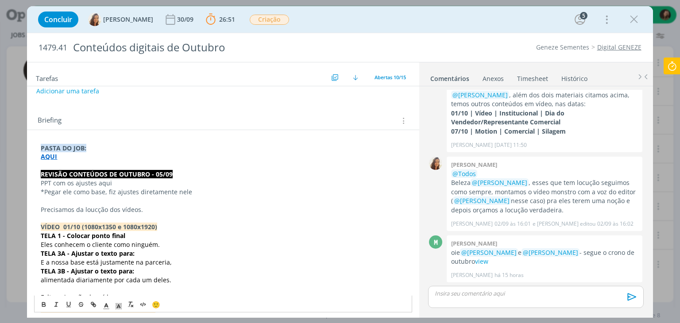
click at [51, 157] on strong "AQUI" at bounding box center [49, 156] width 16 height 8
click at [80, 171] on link "https://sobeae.sharepoint.com/:f:/s/SOBEAE/EmVSeU8QILRKvJPnJuM1l-ABCcLBpI0dpIpI…" at bounding box center [98, 174] width 67 height 12
click at [162, 206] on p "Precisamos da loucção dos vídeos." at bounding box center [223, 210] width 365 height 9
drag, startPoint x: 118, startPoint y: 180, endPoint x: 97, endPoint y: 179, distance: 21.7
click at [97, 179] on p "PPT com os ajustes aqui" at bounding box center [223, 183] width 365 height 9
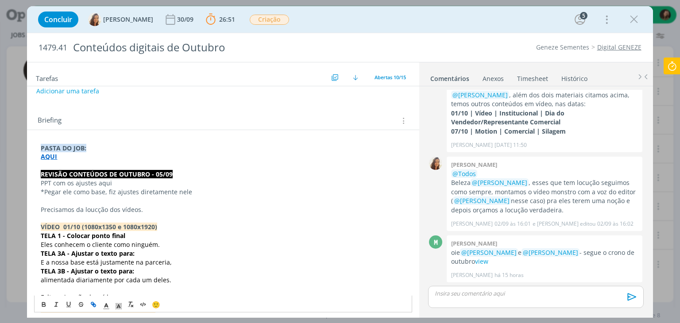
click at [94, 305] on icon "dialog" at bounding box center [94, 306] width 3 height 3
paste input "https://sobeae.sharepoint.com/sites/SOBEAE/Documentos%20Compartilhados/Forms/Al…"
type input "https://sobeae.sharepoint.com/sites/SOBEAE/Documentos%20Compartilhados/Forms/Al…"
click at [150, 199] on link "dialog" at bounding box center [147, 200] width 25 height 8
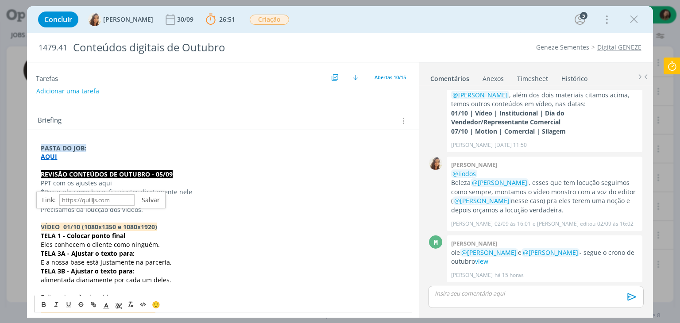
scroll to position [0, 0]
click at [58, 218] on p "dialog" at bounding box center [223, 218] width 365 height 9
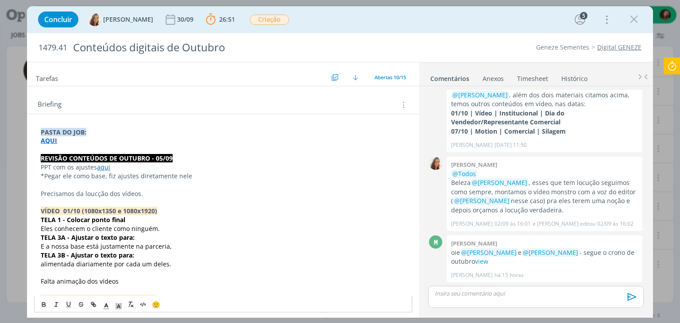
scroll to position [174, 0]
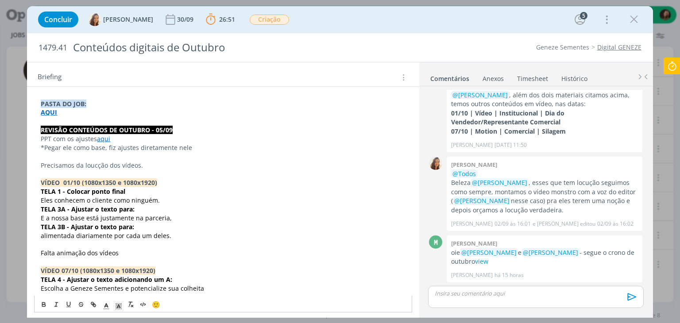
click at [47, 258] on p "dialog" at bounding box center [223, 262] width 365 height 9
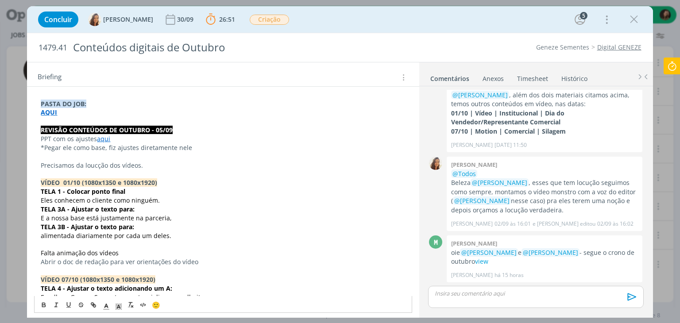
click at [89, 267] on p "dialog" at bounding box center [223, 271] width 365 height 9
click at [90, 264] on p "Abrir o doc de redação para ver orientações do vídeo" at bounding box center [223, 262] width 365 height 9
click at [91, 264] on p "Abrir o doc de redação para ver orientações do vídeo" at bounding box center [223, 262] width 365 height 9
copy p "Abrir o doc de redação para ver orientações do vídeo"
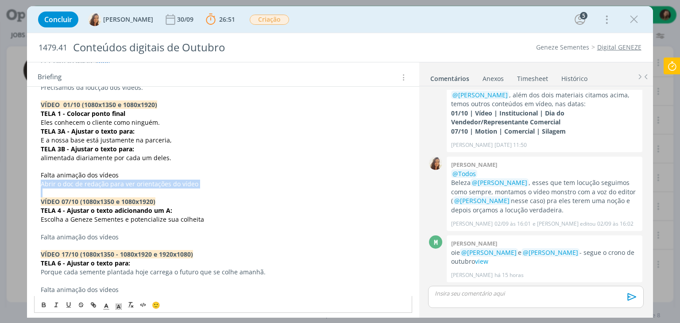
scroll to position [262, 0]
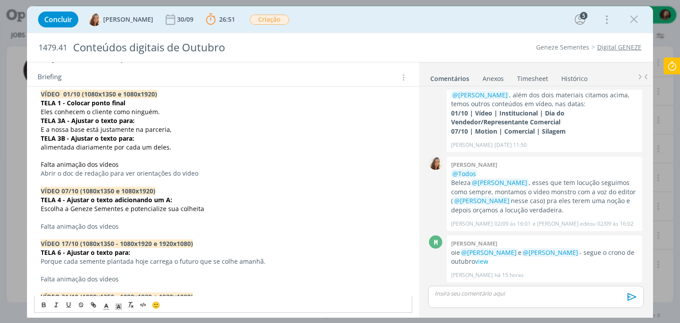
click at [52, 233] on p "dialog" at bounding box center [223, 235] width 365 height 9
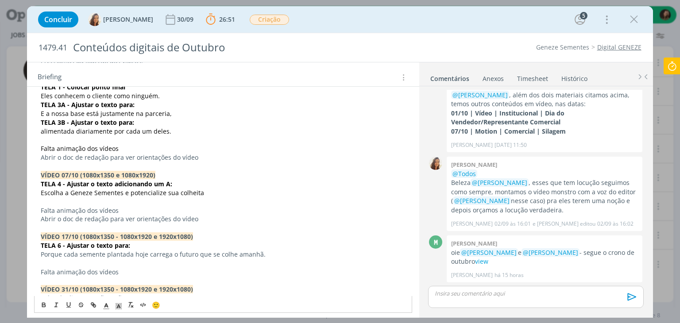
scroll to position [307, 0]
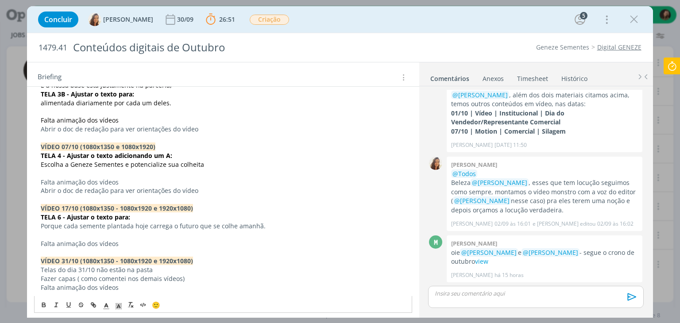
click at [54, 250] on p "dialog" at bounding box center [223, 252] width 365 height 9
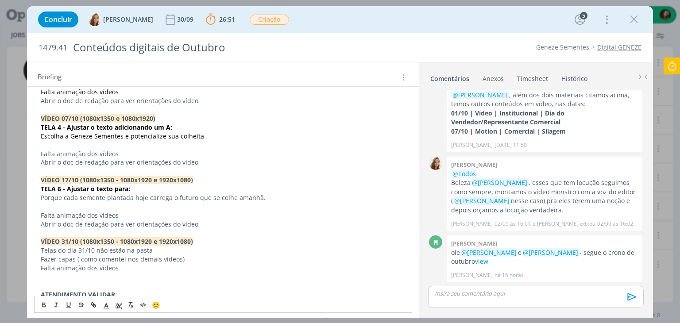
scroll to position [351, 0]
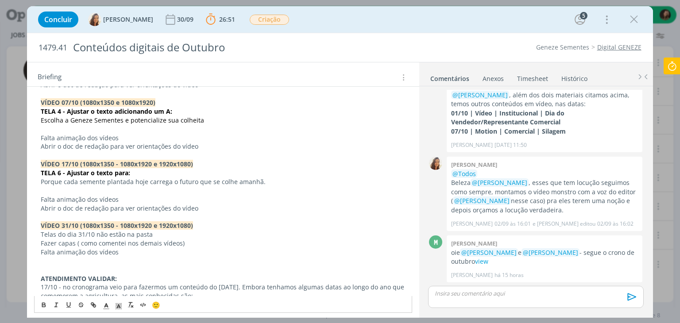
click at [46, 257] on p "dialog" at bounding box center [223, 261] width 365 height 9
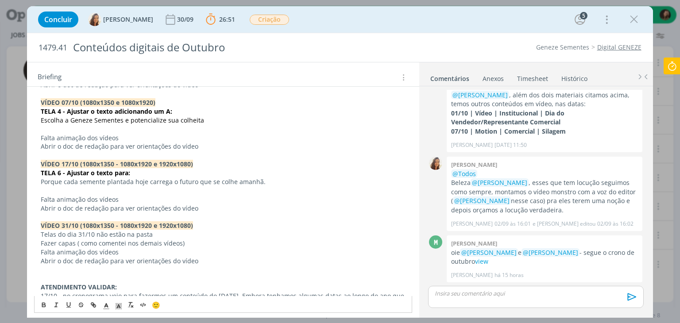
scroll to position [395, 0]
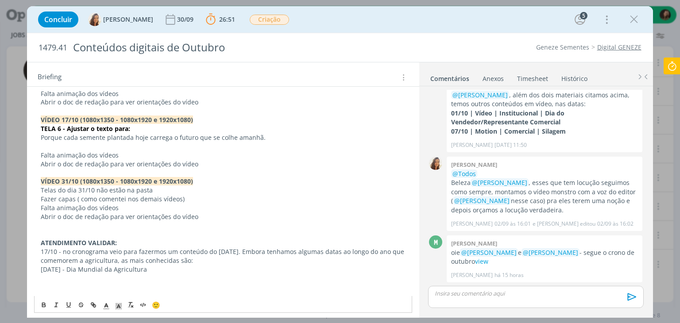
click at [41, 206] on p "Falta animação dos vídeos" at bounding box center [223, 208] width 365 height 9
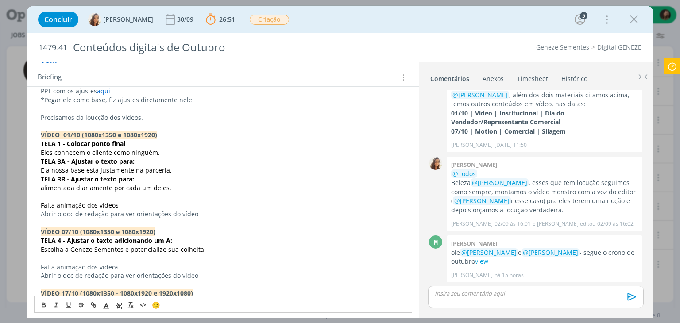
scroll to position [174, 0]
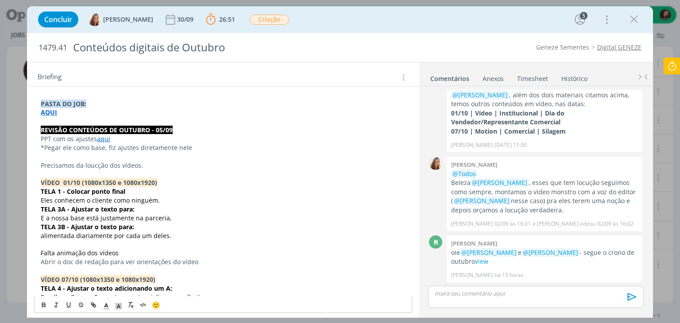
click at [472, 291] on p "dialog" at bounding box center [535, 294] width 201 height 8
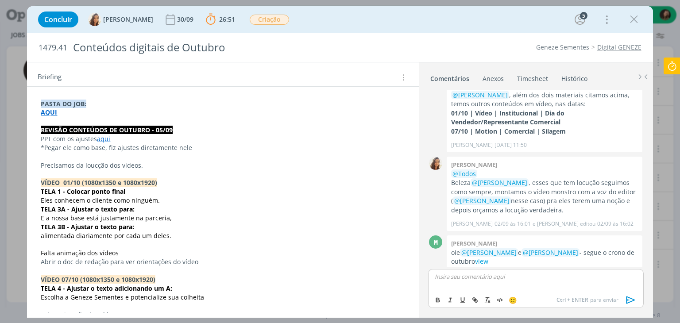
scroll to position [103, 0]
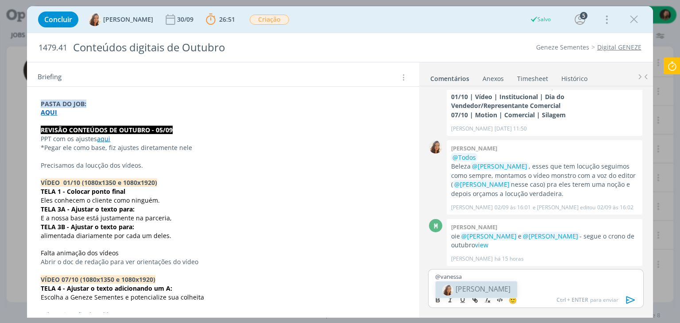
click at [491, 291] on span "[PERSON_NAME]" at bounding box center [483, 289] width 55 height 10
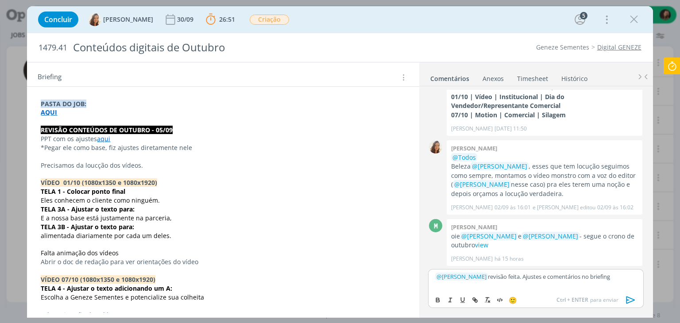
click at [624, 300] on button "dialog" at bounding box center [631, 300] width 18 height 11
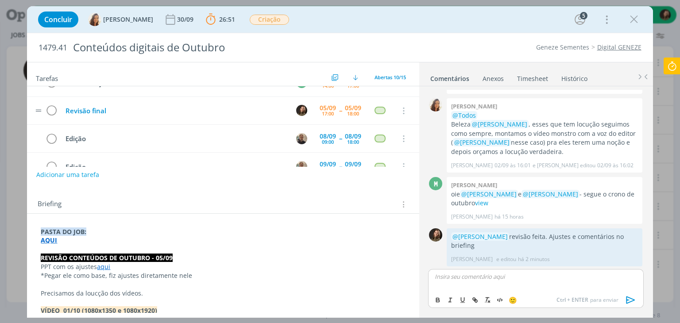
scroll to position [0, 0]
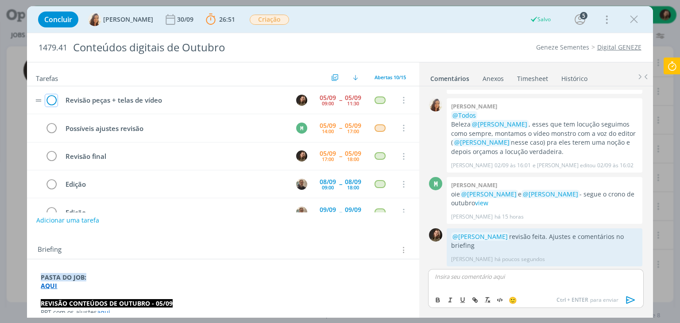
click at [50, 101] on icon "dialog" at bounding box center [51, 100] width 12 height 13
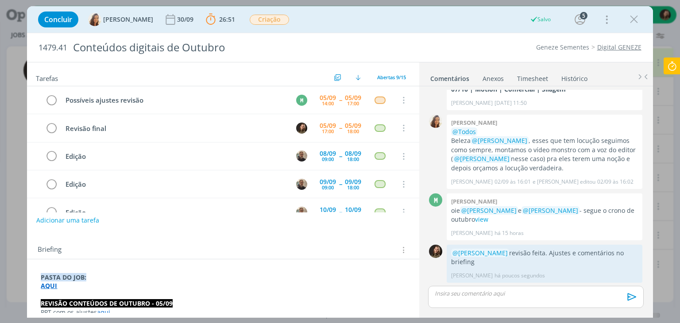
click at [675, 66] on icon at bounding box center [672, 66] width 16 height 17
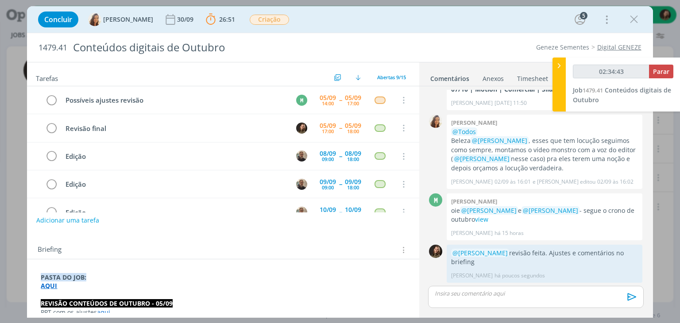
type input "02:34:44"
click at [665, 71] on span "Parar" at bounding box center [661, 71] width 16 height 8
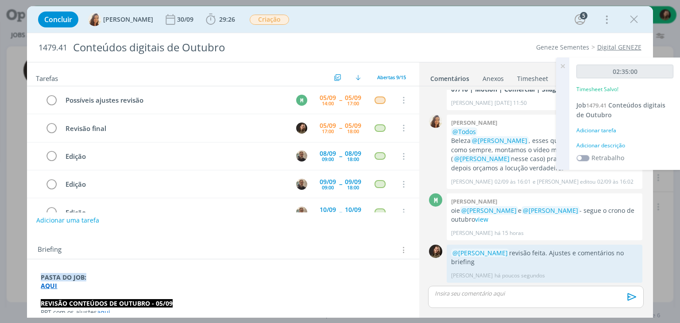
click at [606, 147] on div "Adicionar descrição" at bounding box center [625, 146] width 97 height 8
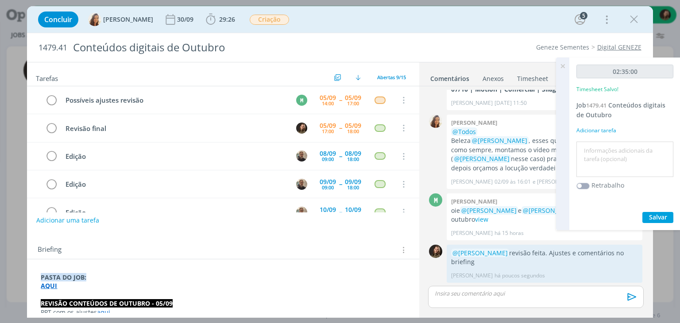
click at [594, 152] on textarea at bounding box center [625, 159] width 93 height 31
type textarea "revisão"
click at [658, 214] on span "Salvar" at bounding box center [658, 217] width 18 height 8
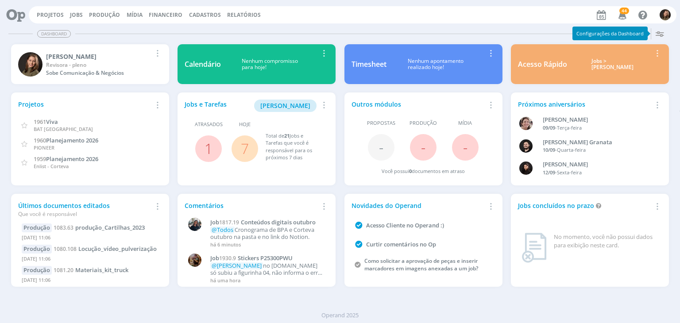
click at [248, 148] on link "7" at bounding box center [245, 148] width 8 height 19
